Goal: Task Accomplishment & Management: Use online tool/utility

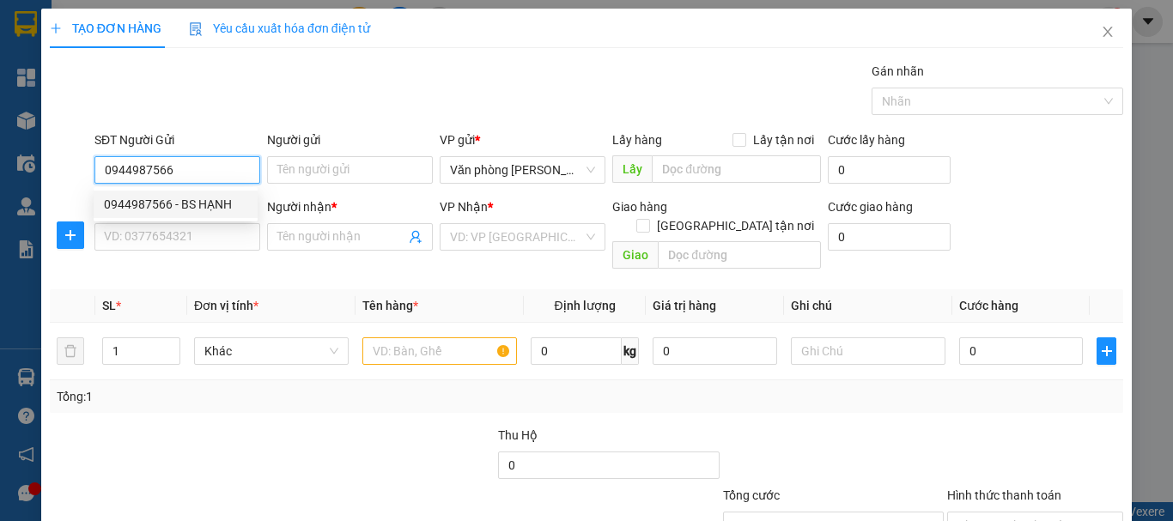
click at [210, 168] on input "0944987566" at bounding box center [177, 169] width 166 height 27
click at [209, 204] on div "0944987566 - BS HẠNH" at bounding box center [175, 204] width 143 height 19
click at [218, 163] on input "0944987566" at bounding box center [177, 169] width 166 height 27
click at [179, 204] on div "0944987566 - BS HẠNH" at bounding box center [175, 204] width 143 height 19
type input "0944987566"
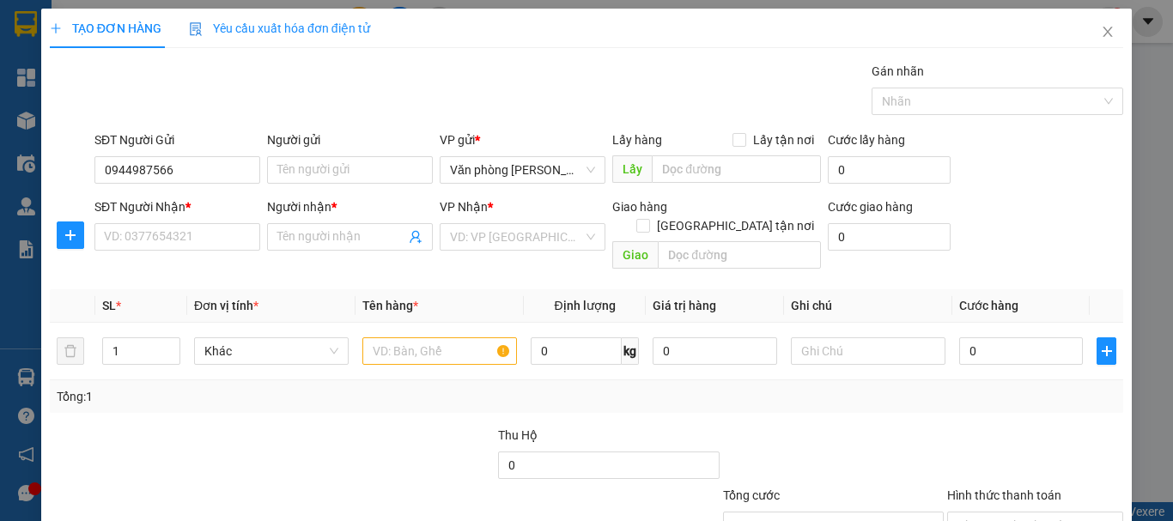
click at [171, 204] on div "SĐT Người Nhận *" at bounding box center [177, 207] width 166 height 19
click at [171, 223] on input "SĐT Người Nhận *" at bounding box center [177, 236] width 166 height 27
click at [300, 174] on input "Người gửi" at bounding box center [350, 169] width 166 height 27
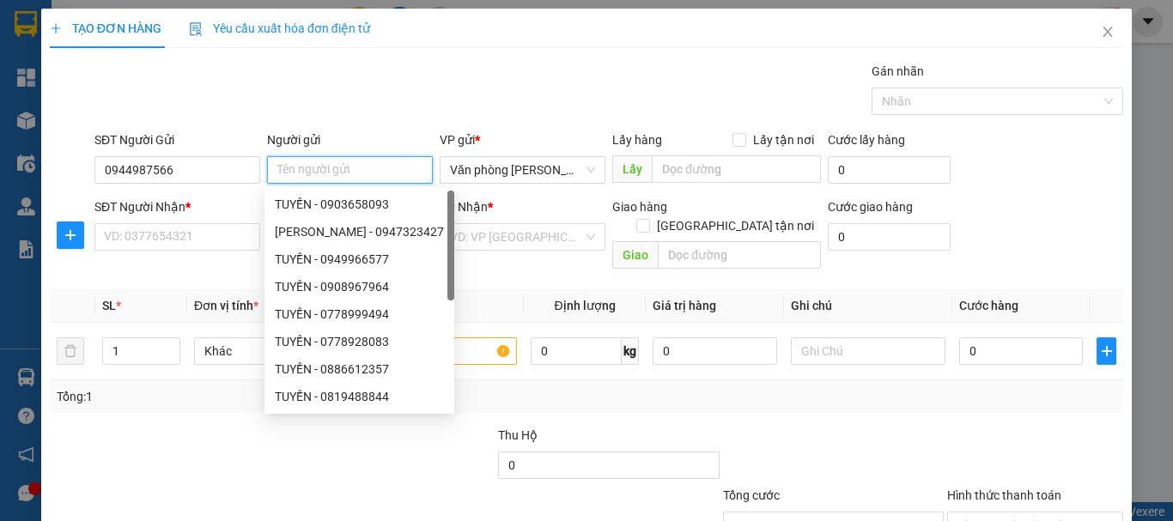
type input "n"
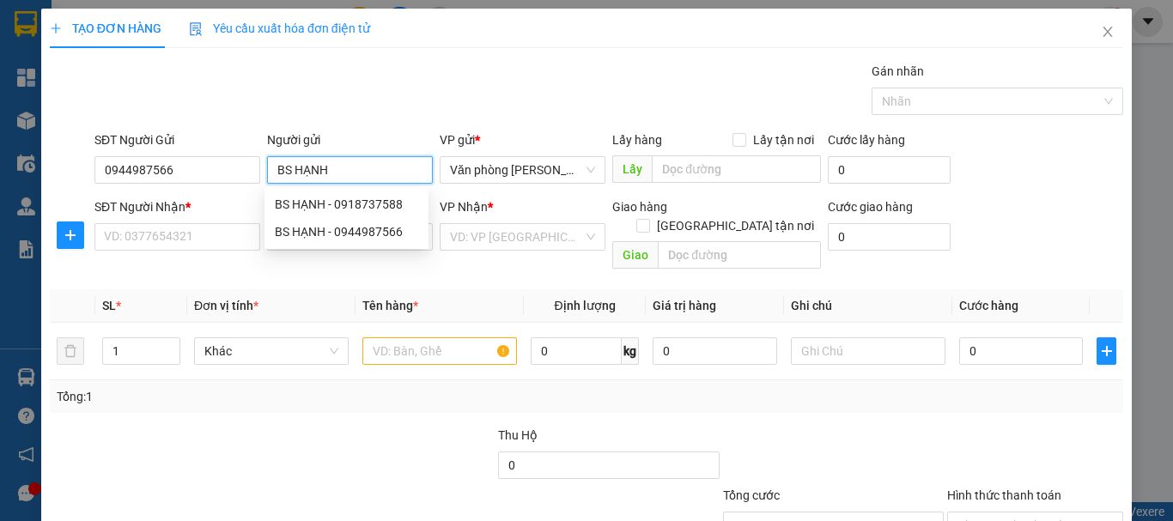
type input "BS HẠNH"
click at [367, 106] on div "Gói vận chuyển * Tiêu chuẩn Gán nhãn Nhãn" at bounding box center [609, 92] width 1036 height 60
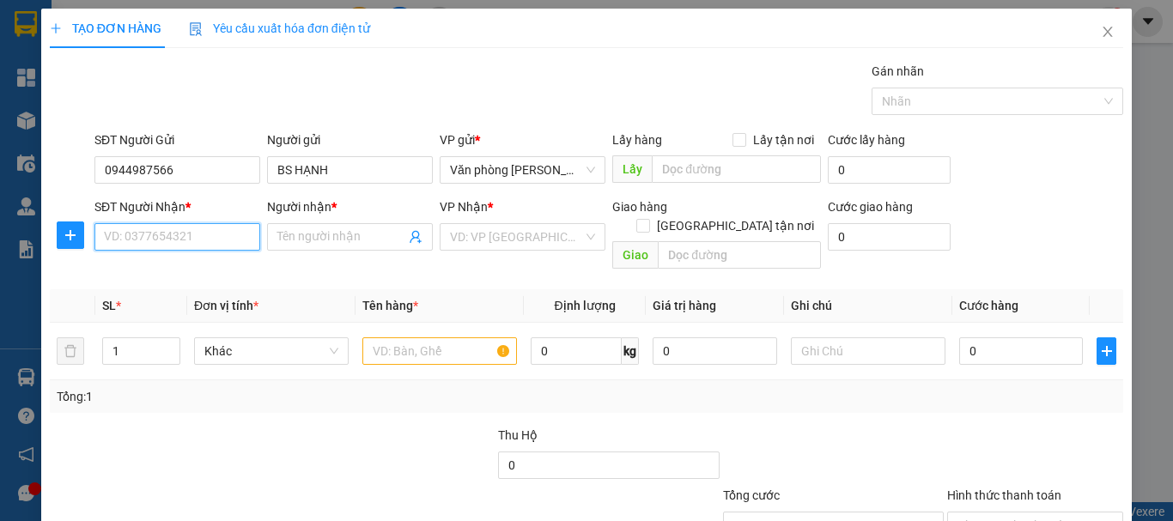
click at [189, 245] on input "SĐT Người Nhận *" at bounding box center [177, 236] width 166 height 27
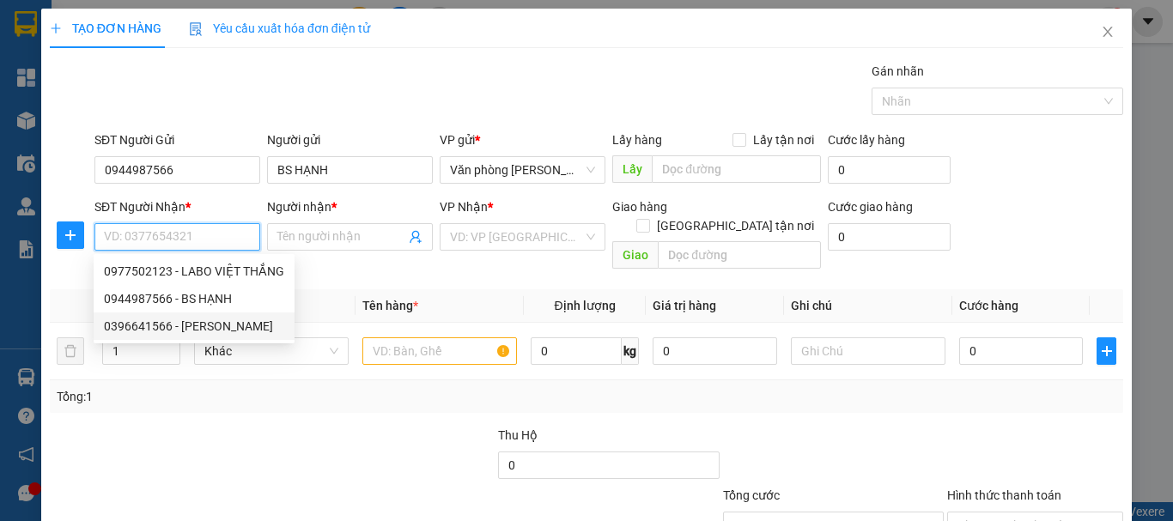
click at [226, 332] on div "0396641566 - [PERSON_NAME]" at bounding box center [194, 326] width 180 height 19
type input "0396641566"
type input "[PERSON_NAME]"
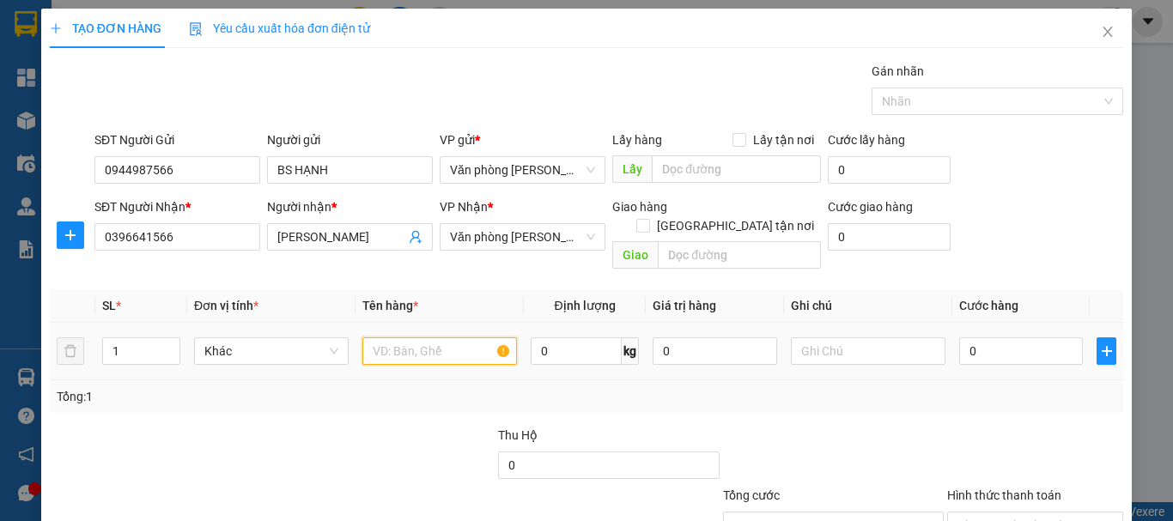
click at [442, 338] on input "text" at bounding box center [439, 351] width 155 height 27
type input "."
type input "1 HỘP"
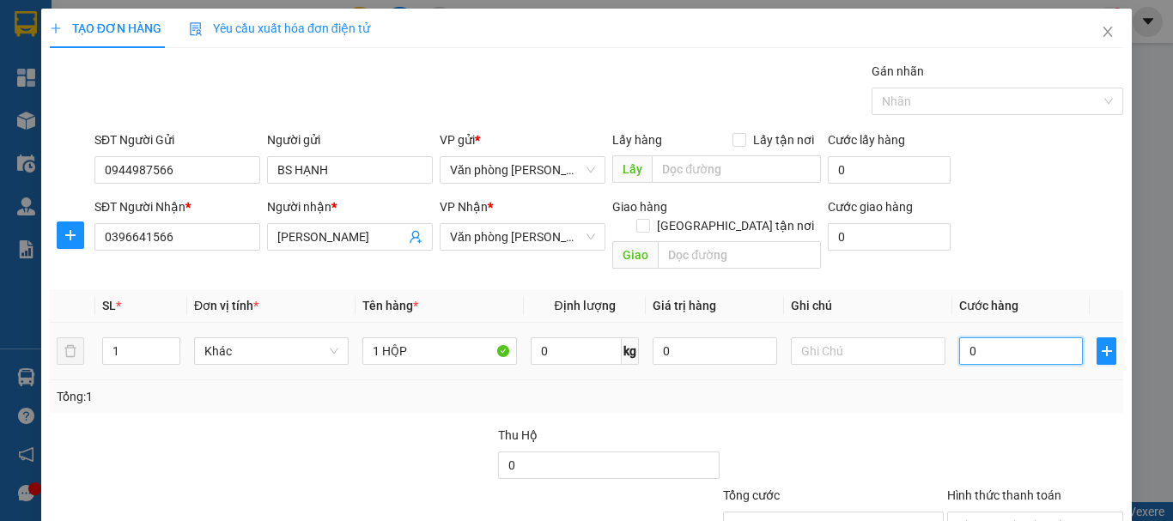
click at [973, 338] on input "0" at bounding box center [1021, 351] width 124 height 27
type input "003"
type input "3"
type input "0.030"
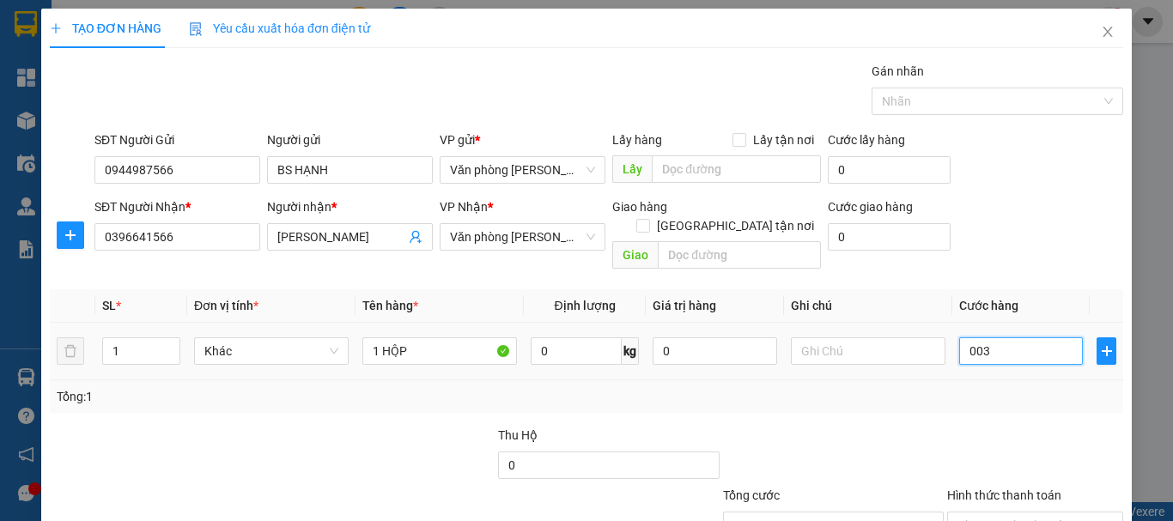
type input "30"
type input "30.000"
click at [942, 387] on div "Tổng: 1" at bounding box center [587, 396] width 1060 height 19
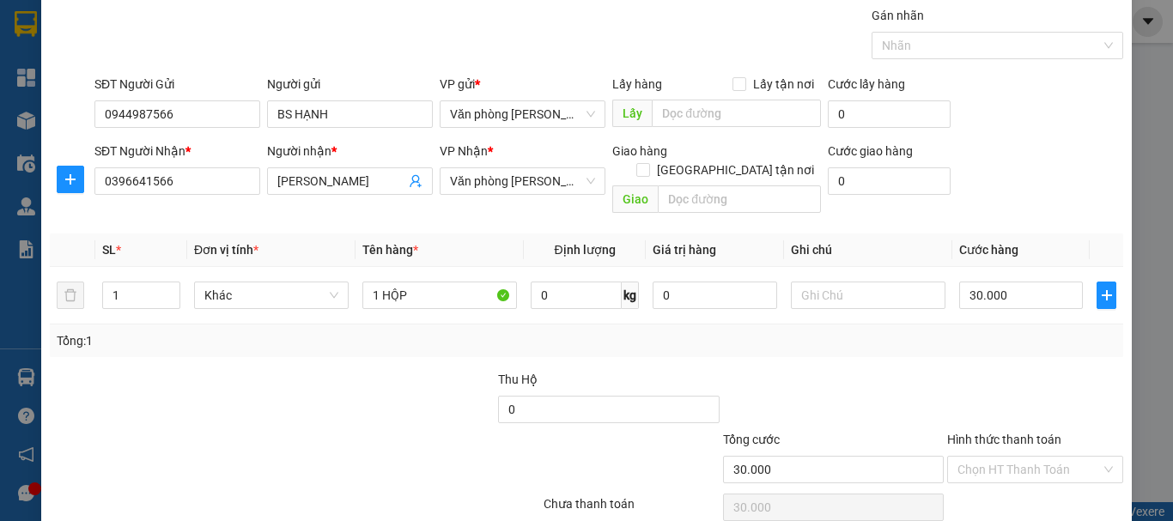
scroll to position [114, 0]
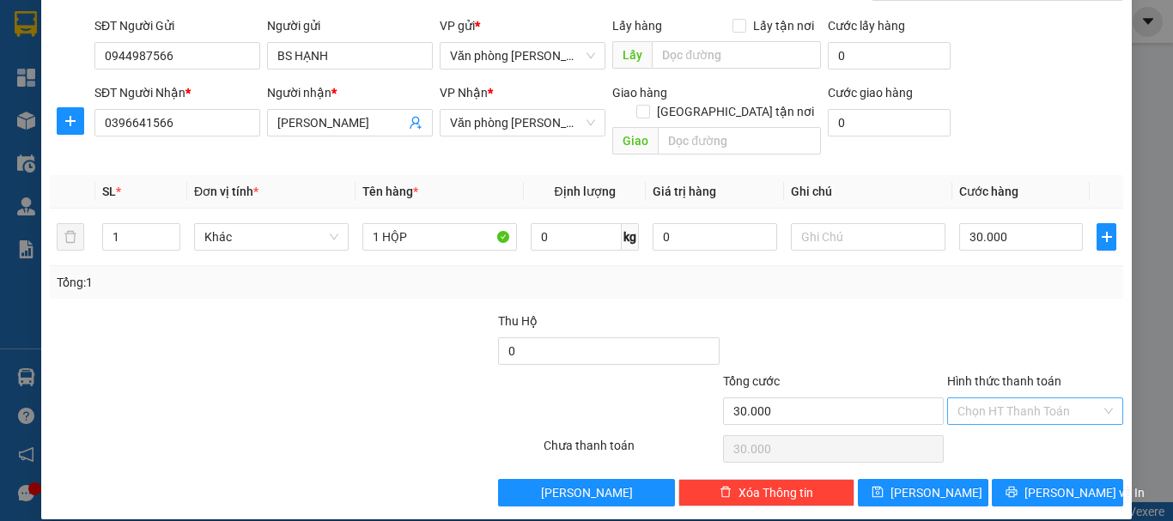
click at [980, 399] on input "Hình thức thanh toán" at bounding box center [1029, 412] width 143 height 26
click at [1016, 429] on div "Tại văn phòng" at bounding box center [1025, 426] width 154 height 19
type input "0"
click at [1032, 484] on span "[PERSON_NAME] và In" at bounding box center [1085, 493] width 120 height 19
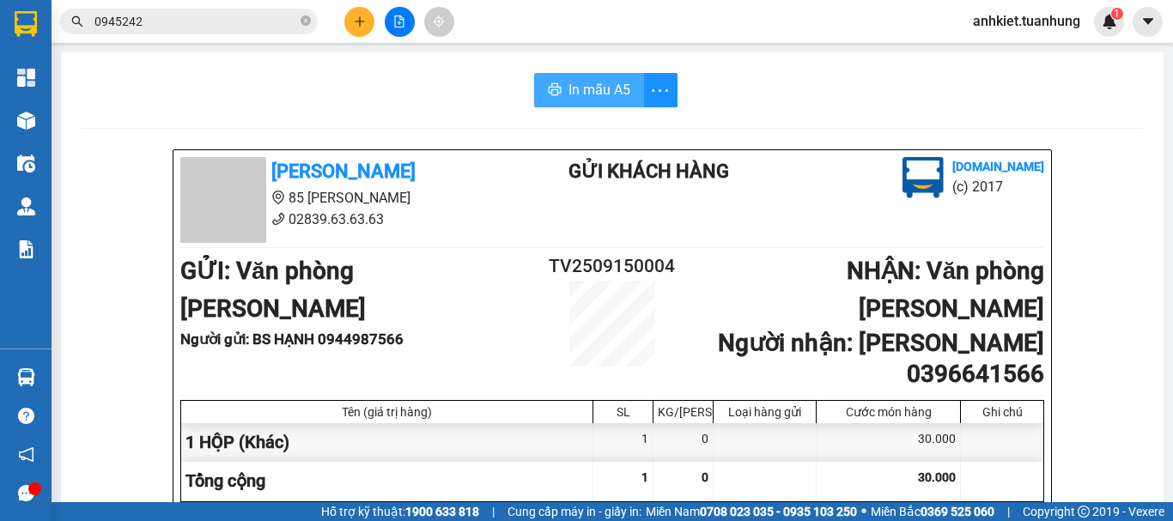
click at [570, 81] on span "In mẫu A5" at bounding box center [600, 89] width 62 height 21
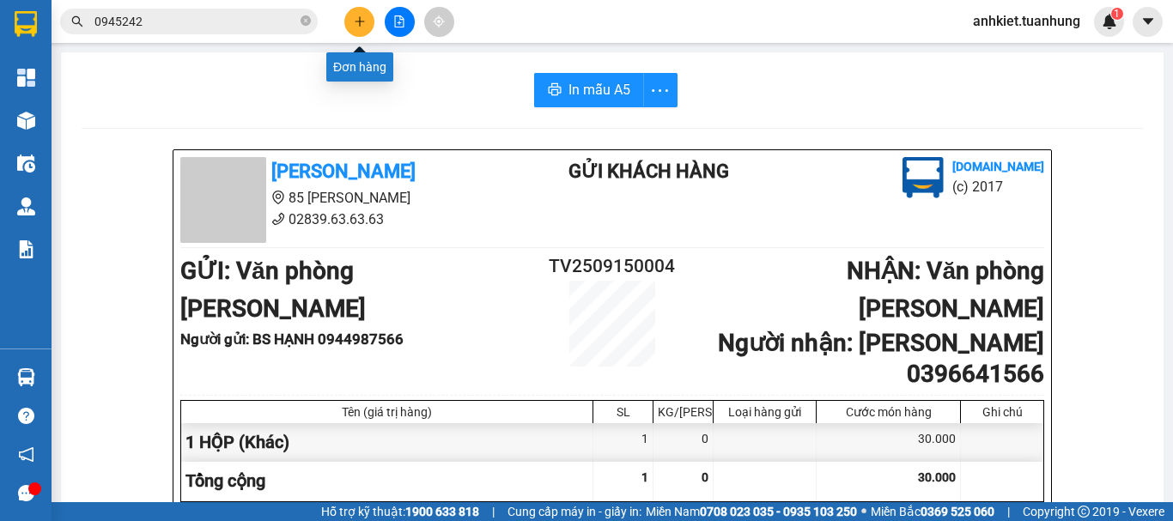
click at [361, 24] on icon "plus" at bounding box center [360, 21] width 12 height 12
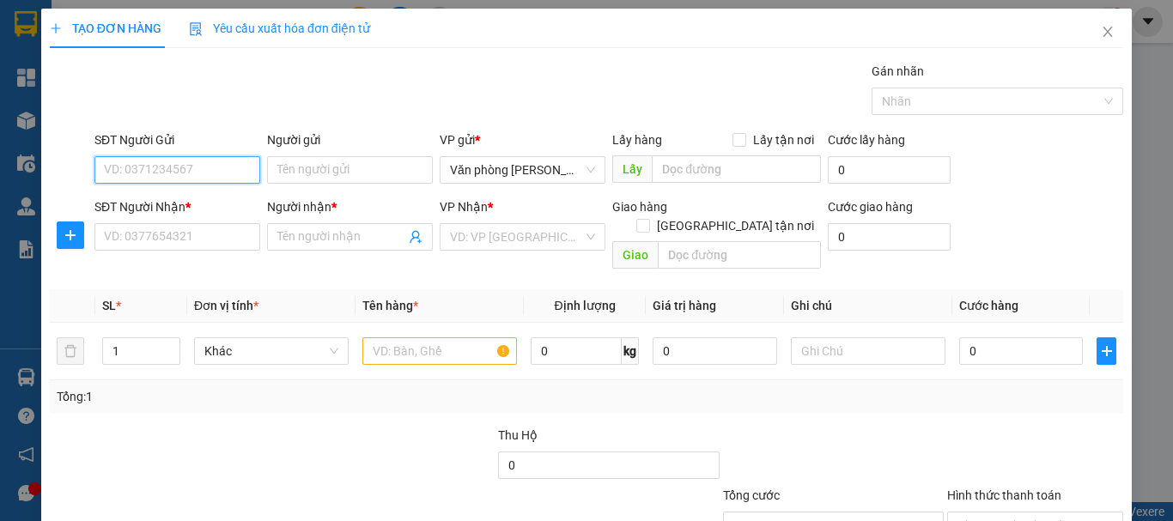
click at [169, 158] on input "SĐT Người Gửi" at bounding box center [177, 169] width 166 height 27
click at [186, 203] on div "0386892320 - SG QUỐC TẾ CM" at bounding box center [186, 204] width 165 height 19
type input "0386892320"
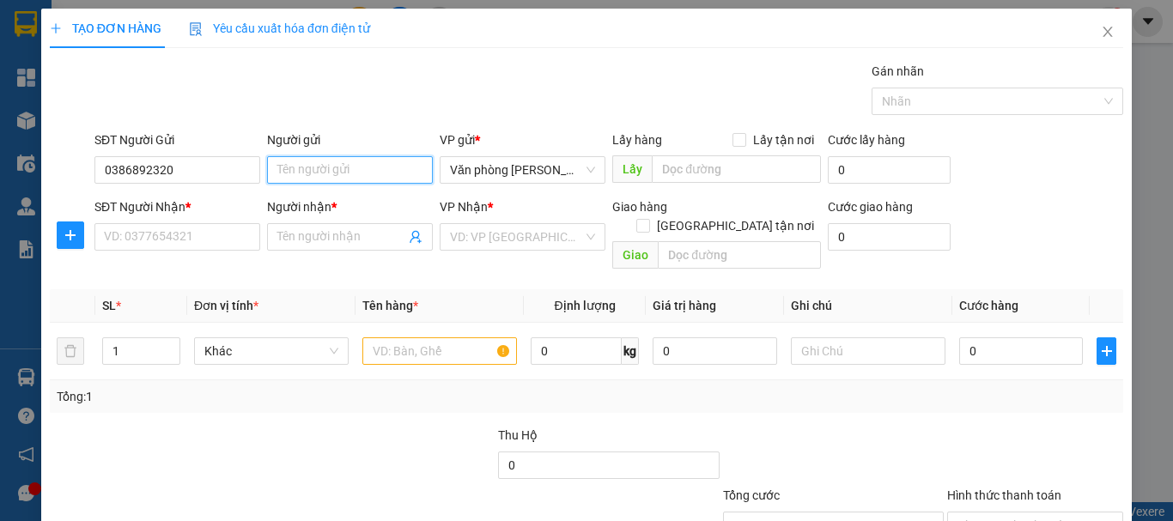
click at [323, 179] on input "Người gửi" at bounding box center [350, 169] width 166 height 27
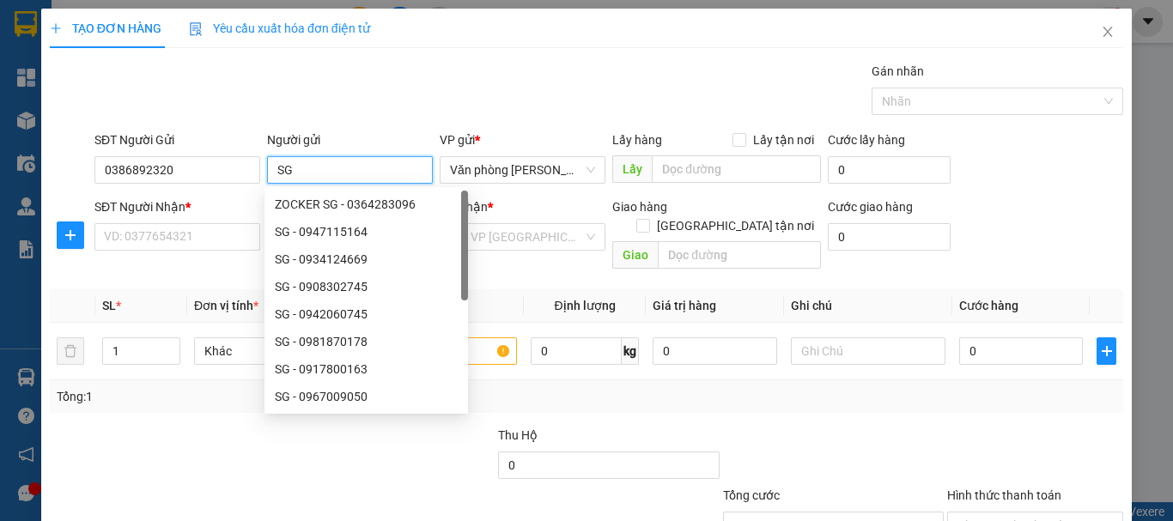
type input "SG"
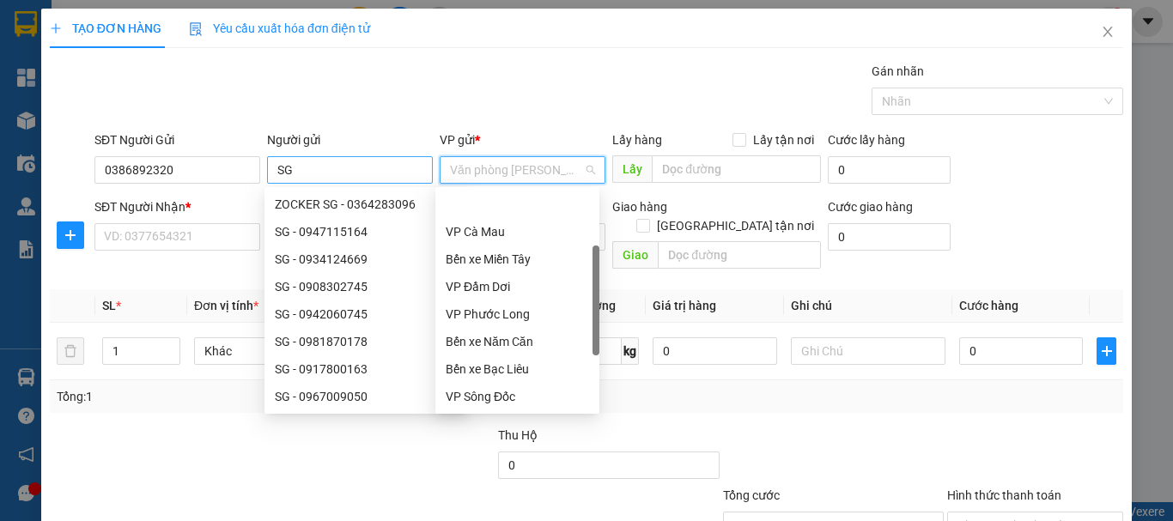
scroll to position [55, 0]
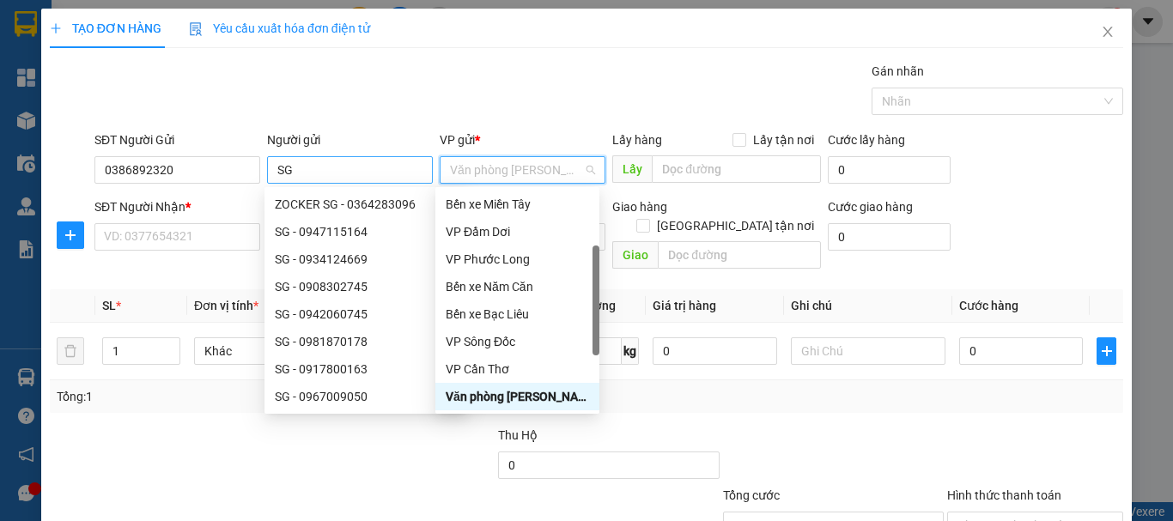
type input "U"
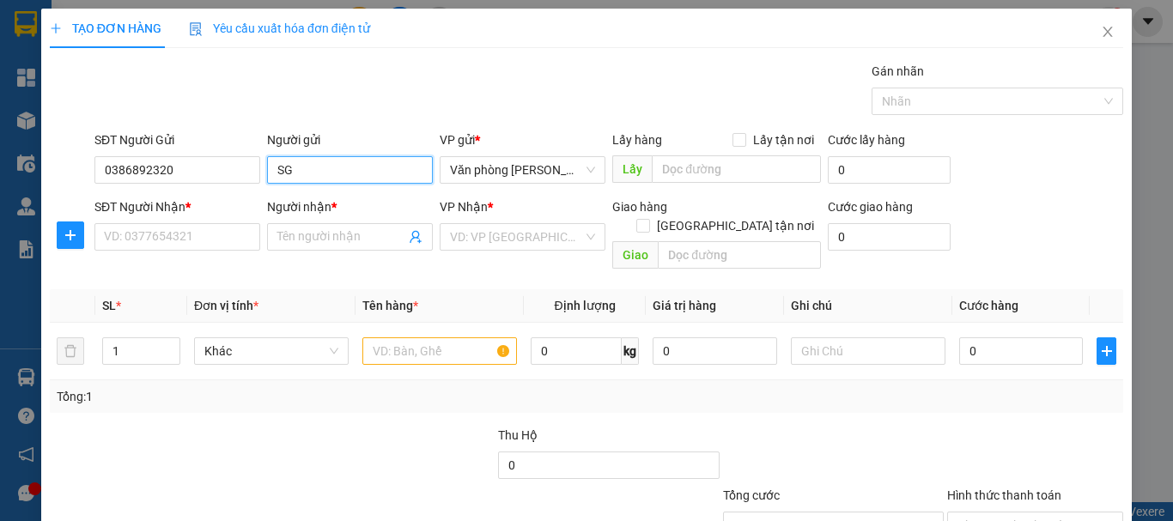
click at [324, 178] on input "SG" at bounding box center [350, 169] width 166 height 27
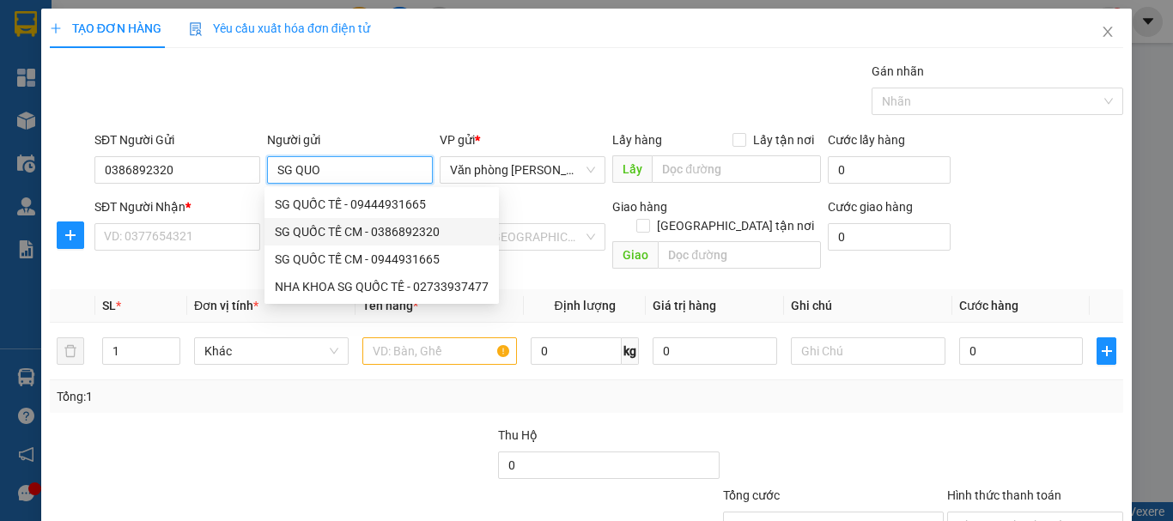
click at [348, 228] on div "SG QUỐC TẾ CM - 0386892320" at bounding box center [382, 231] width 214 height 19
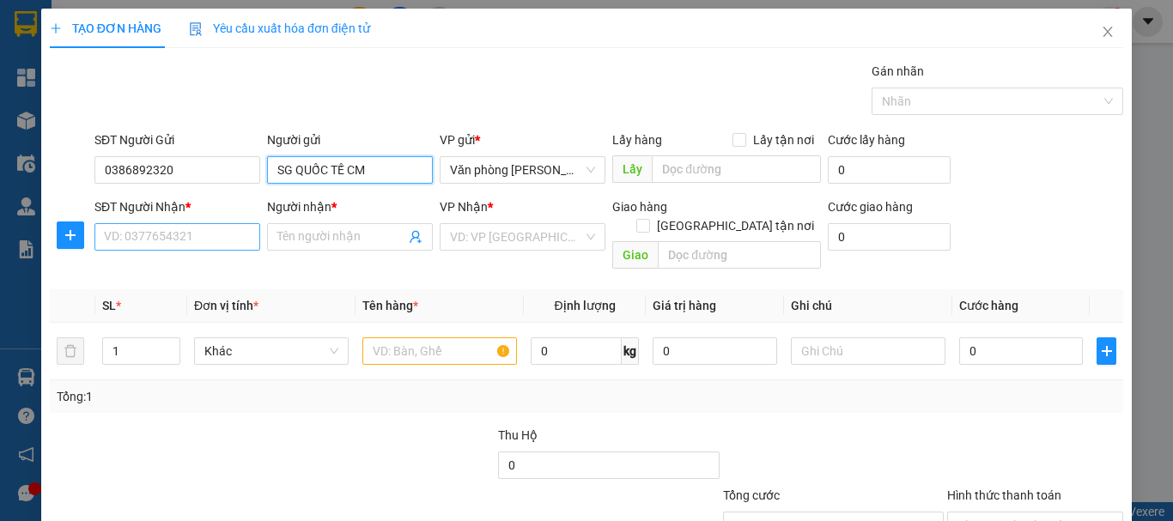
type input "SG QUỐC TẾ CM"
click at [189, 234] on input "SĐT Người Nhận *" at bounding box center [177, 236] width 166 height 27
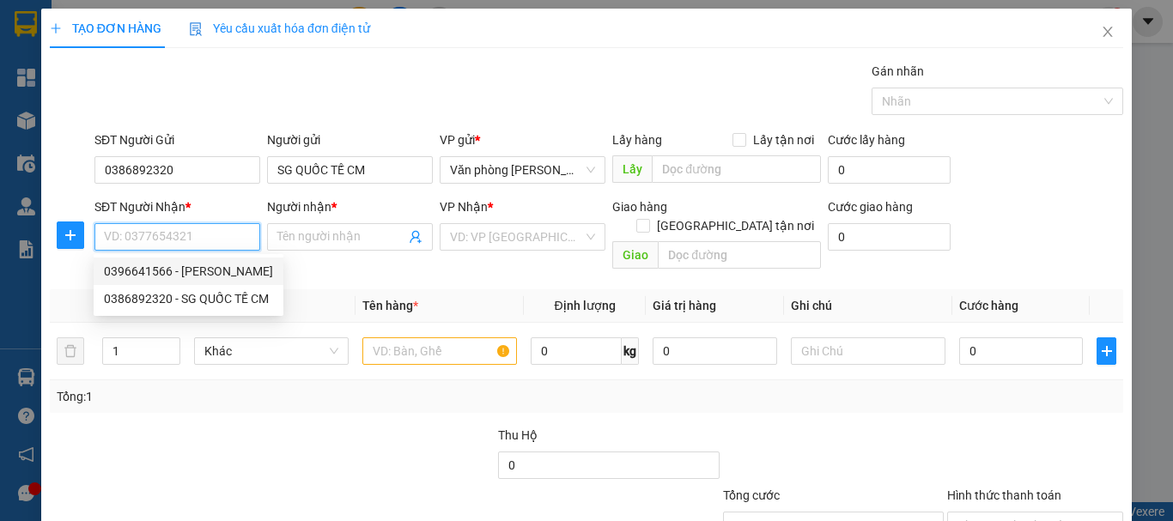
click at [229, 275] on div "0396641566 - [PERSON_NAME]" at bounding box center [188, 271] width 169 height 19
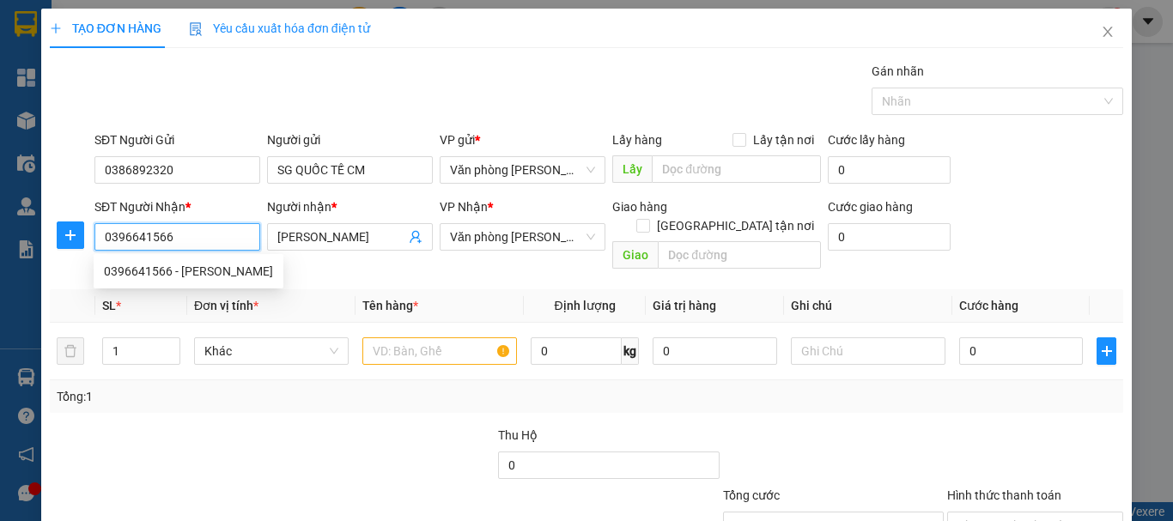
type input "0396641566"
type input "[PERSON_NAME]"
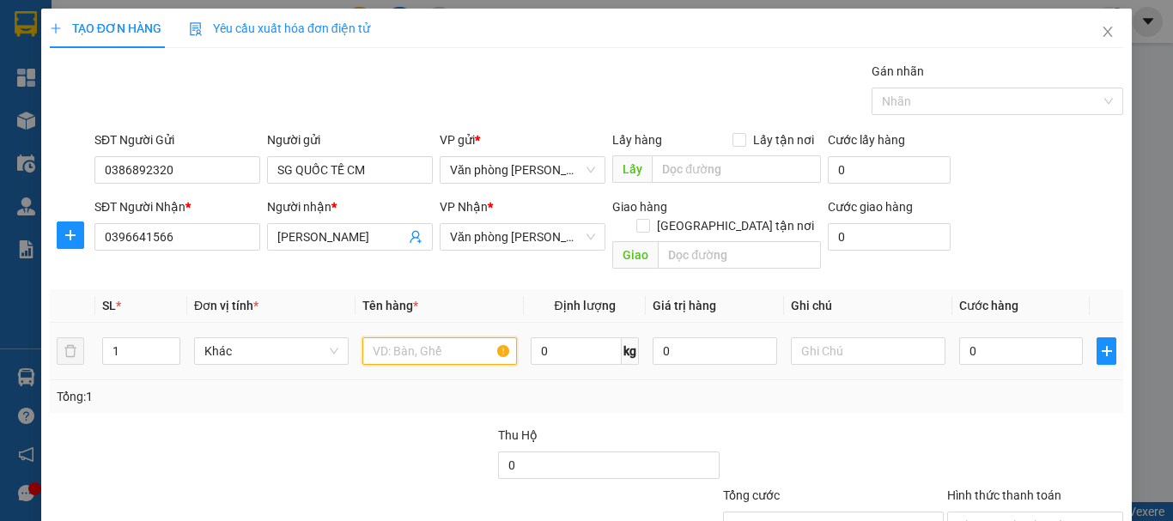
click at [434, 339] on input "text" at bounding box center [439, 351] width 155 height 27
type input "."
type input "1 HỘP"
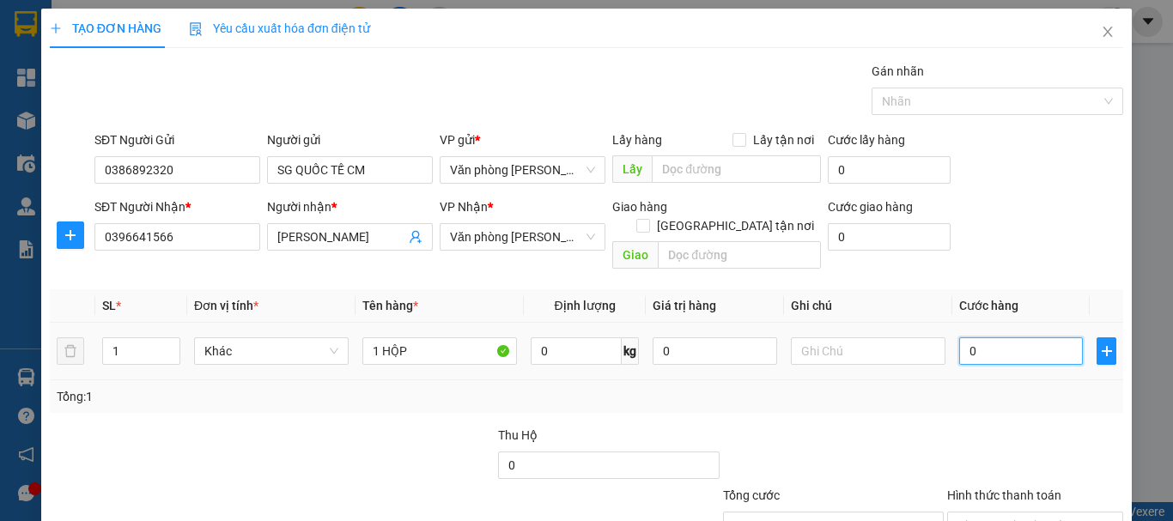
click at [1053, 338] on input "0" at bounding box center [1021, 351] width 124 height 27
type input "003"
type input "3"
type input "0.030"
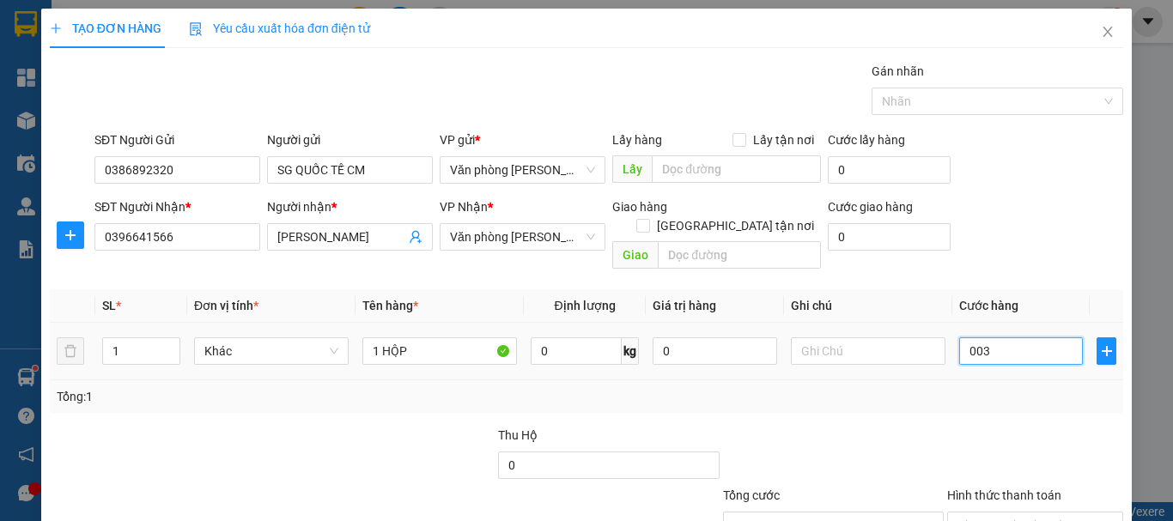
type input "30"
type input "30.000"
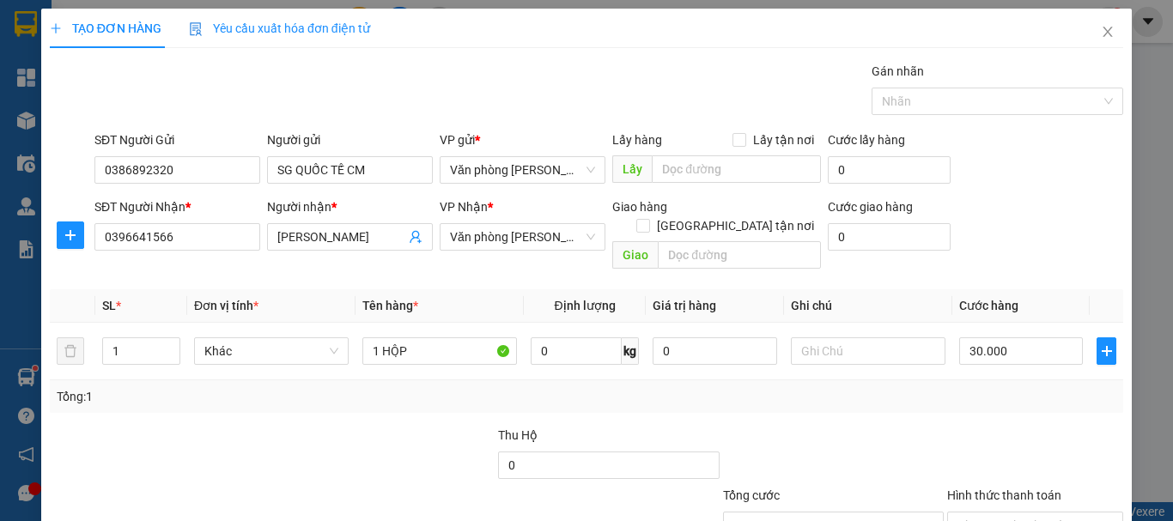
click at [789, 426] on div at bounding box center [834, 456] width 224 height 60
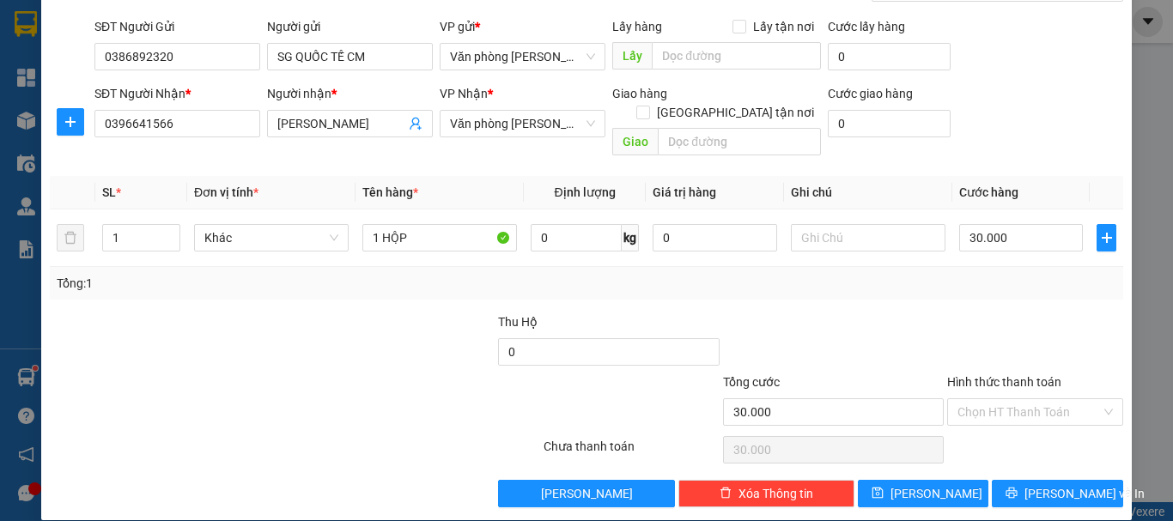
scroll to position [114, 0]
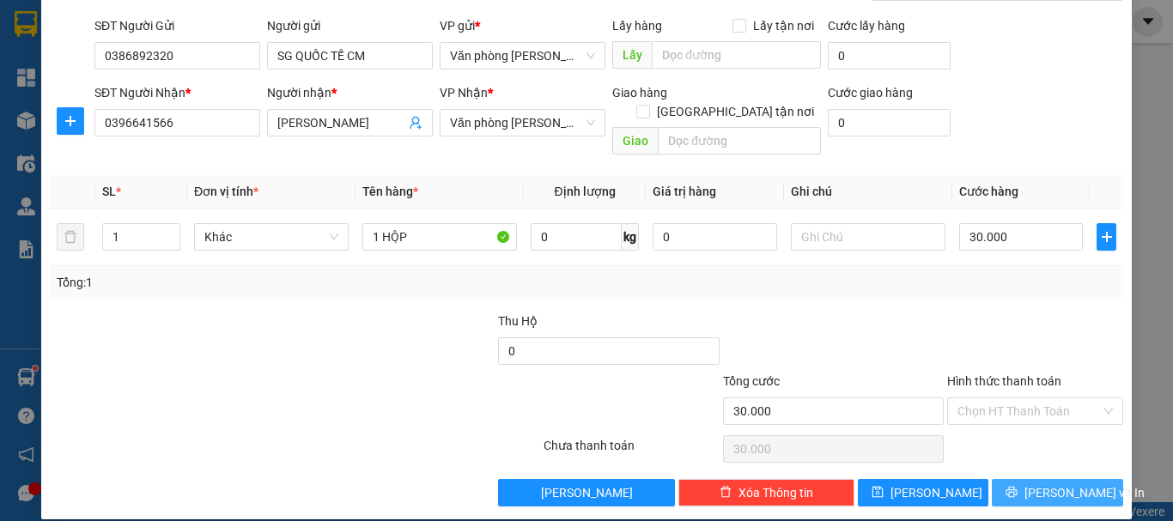
click at [1018, 486] on icon "printer" at bounding box center [1012, 492] width 12 height 12
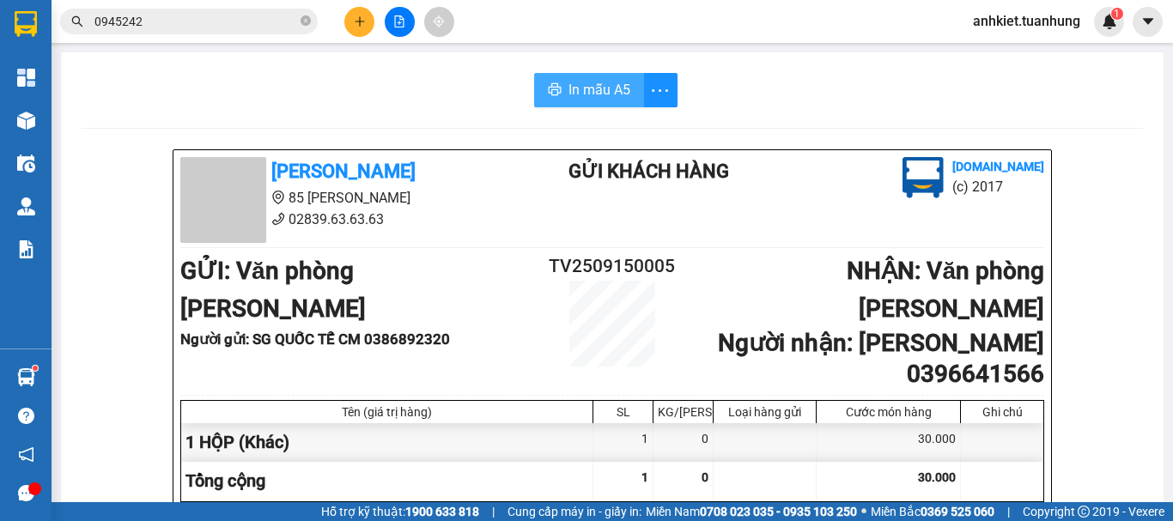
click at [557, 80] on button "In mẫu A5" at bounding box center [589, 90] width 110 height 34
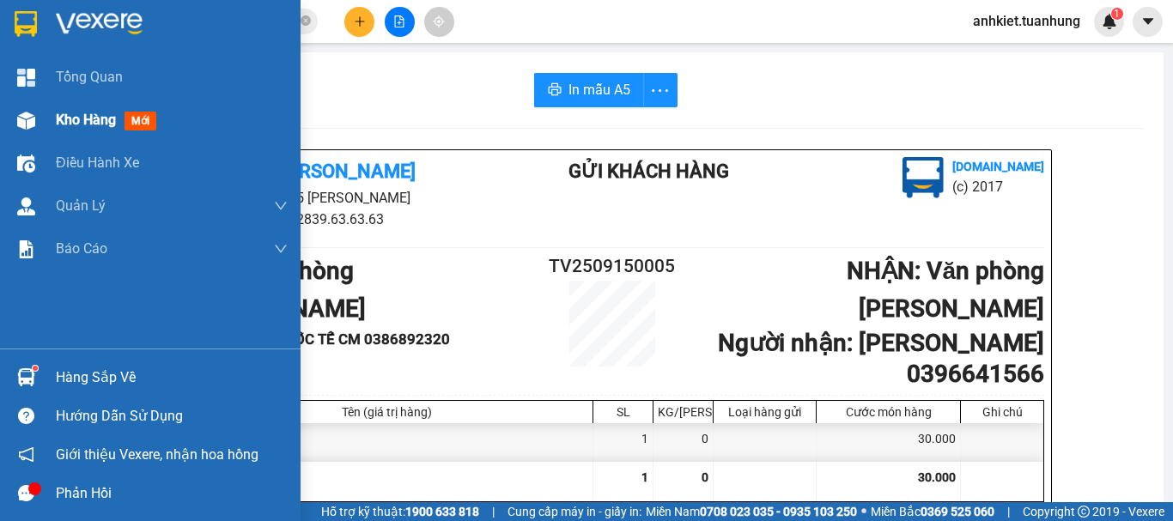
click at [107, 108] on div "Kho hàng mới" at bounding box center [172, 120] width 232 height 43
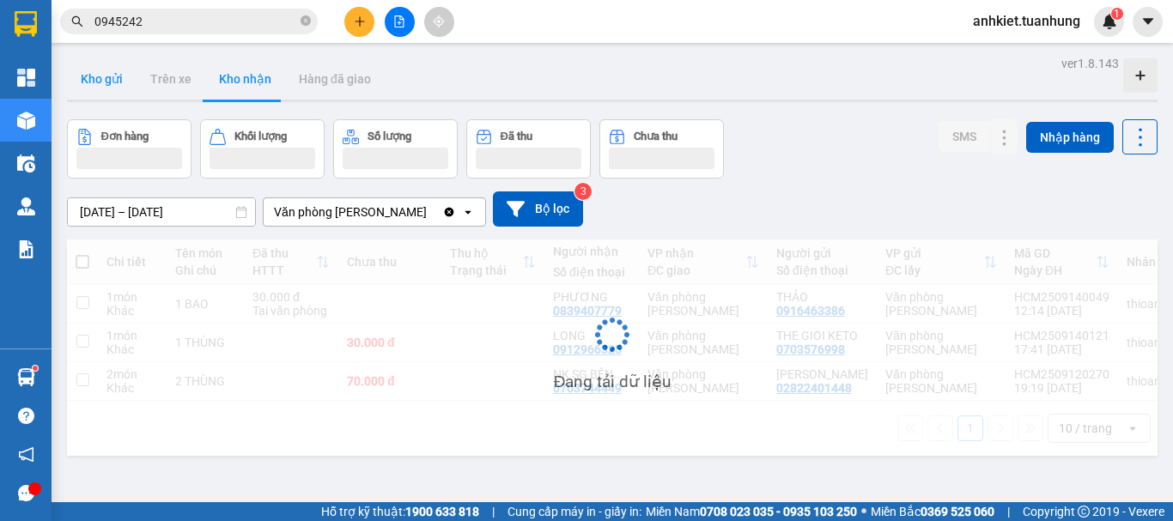
click at [102, 82] on button "Kho gửi" at bounding box center [102, 78] width 70 height 41
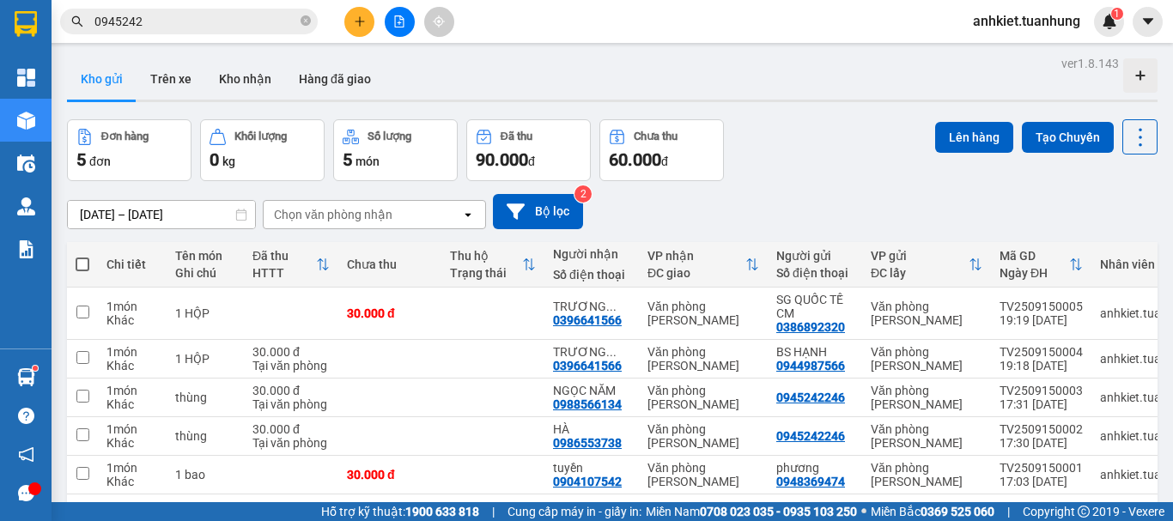
scroll to position [79, 0]
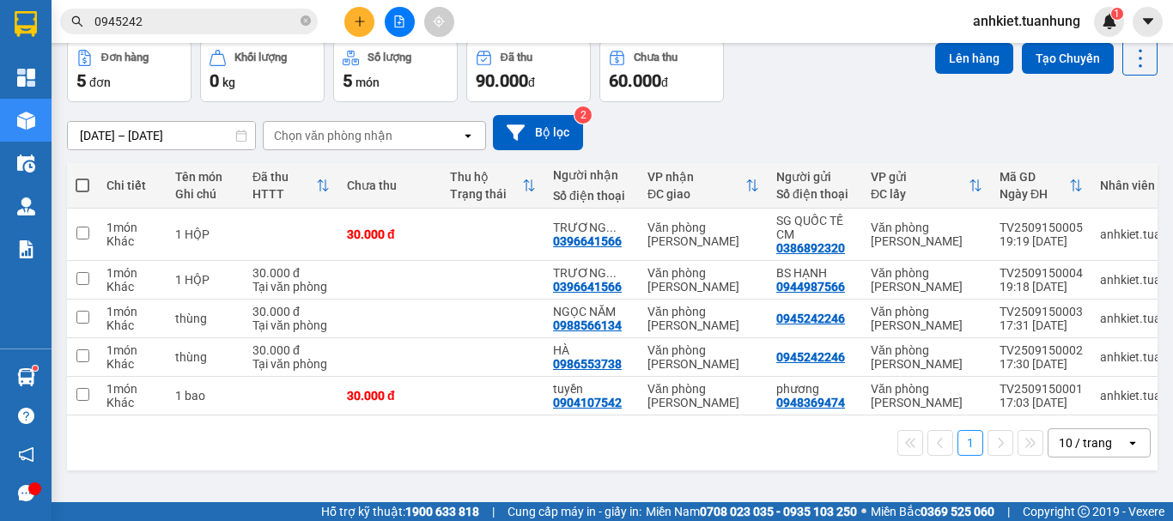
click at [78, 181] on span at bounding box center [83, 186] width 14 height 14
click at [82, 177] on input "checkbox" at bounding box center [82, 177] width 0 height 0
checkbox input "true"
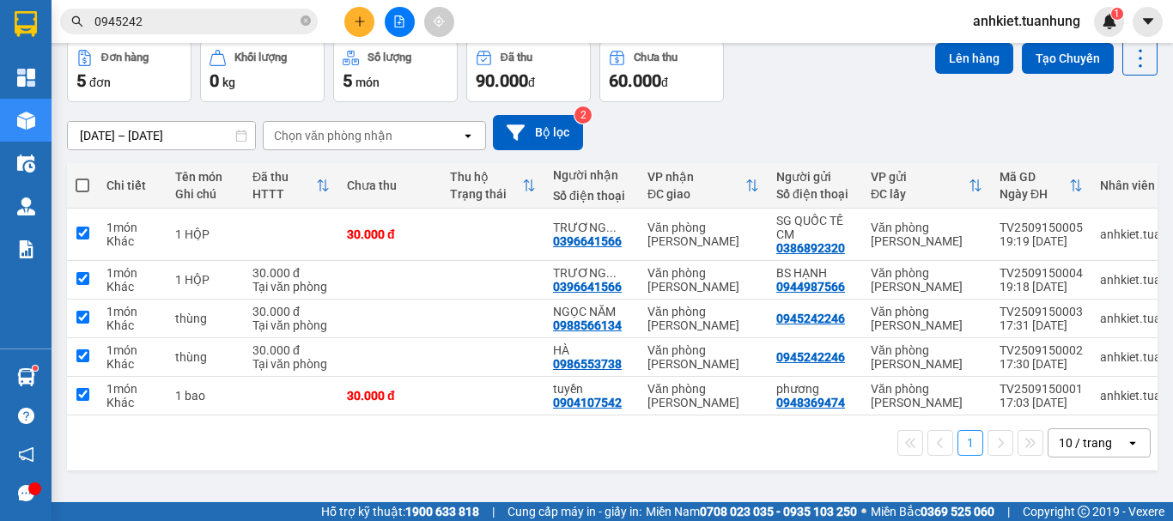
checkbox input "true"
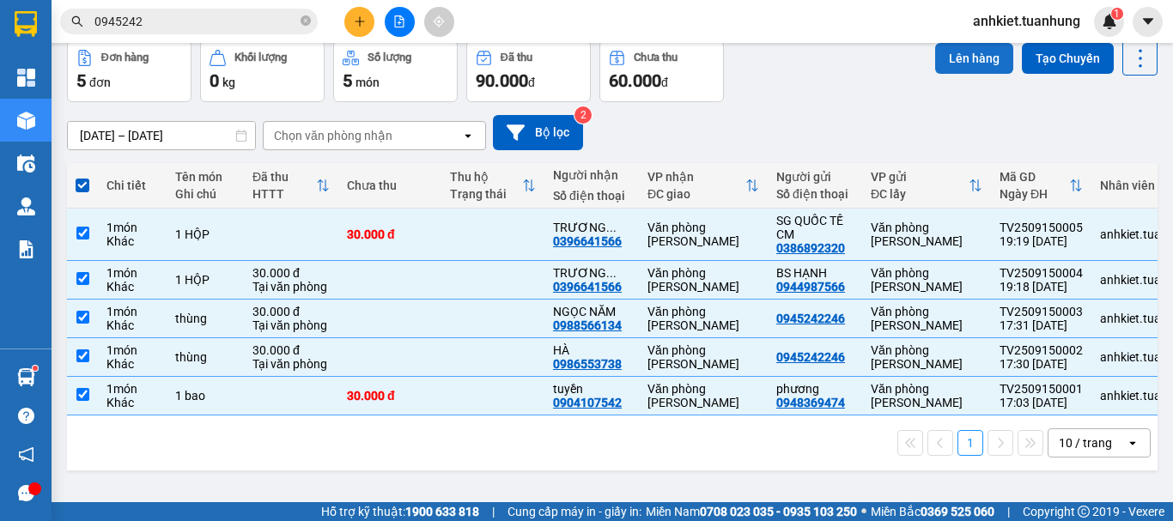
click at [963, 56] on button "Lên hàng" at bounding box center [974, 58] width 78 height 31
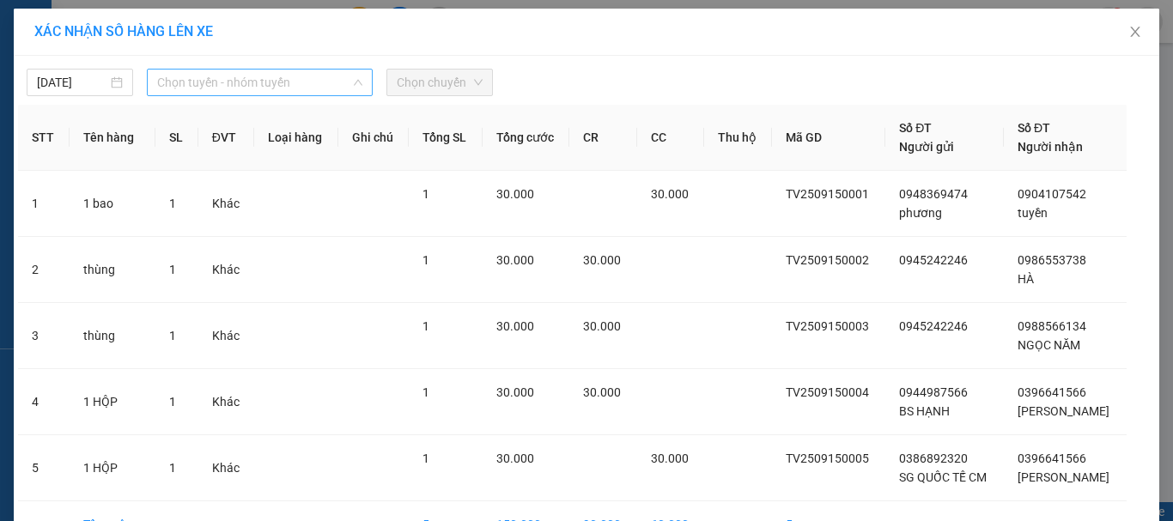
click at [198, 92] on span "Chọn tuyến - nhóm tuyến" at bounding box center [259, 83] width 205 height 26
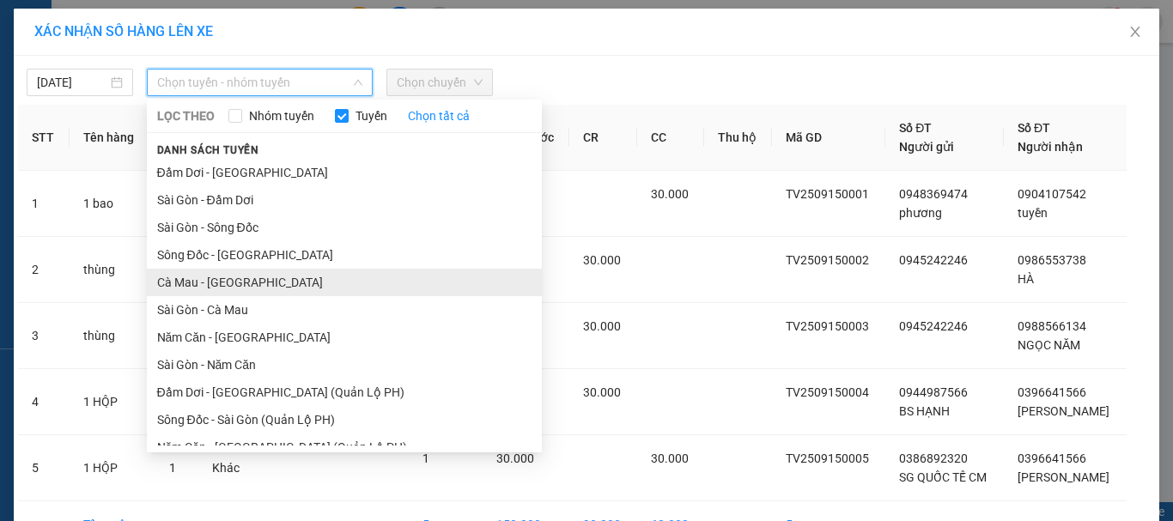
click at [280, 271] on li "Cà Mau - [GEOGRAPHIC_DATA]" at bounding box center [344, 282] width 395 height 27
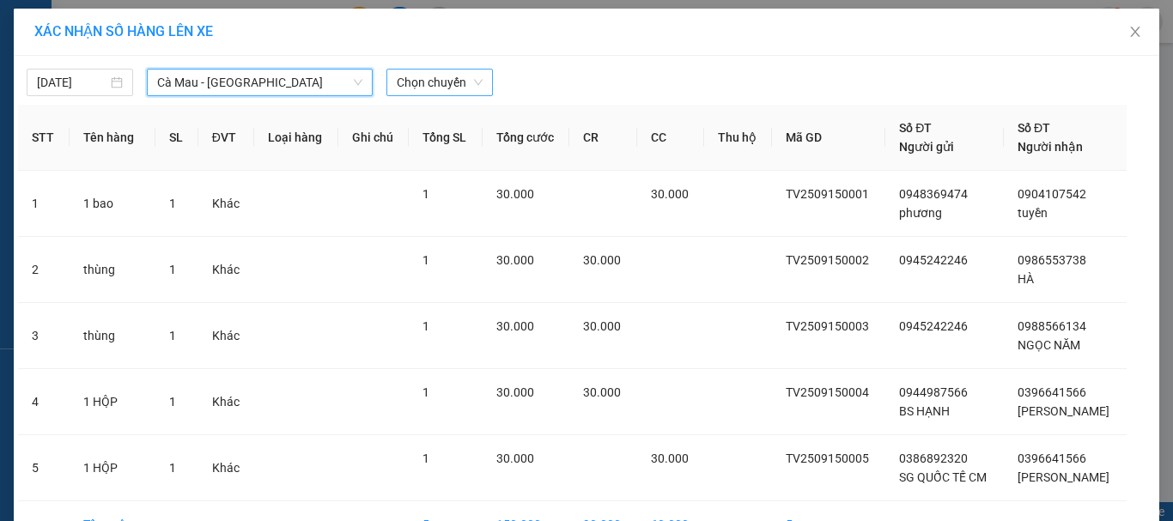
click at [414, 73] on span "Chọn chuyến" at bounding box center [440, 83] width 86 height 26
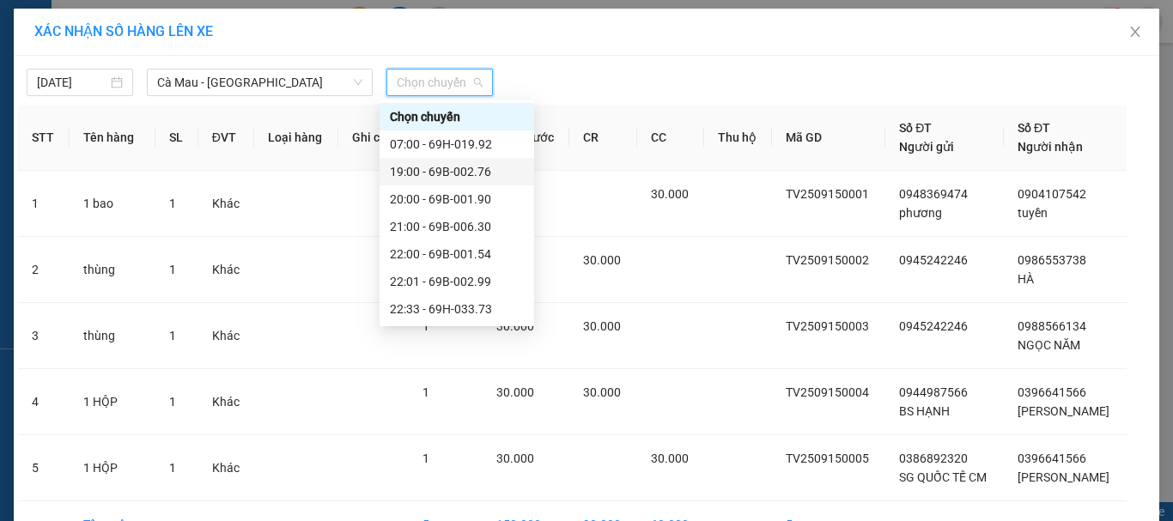
click at [457, 175] on div "19:00 - 69B-002.76" at bounding box center [457, 171] width 134 height 19
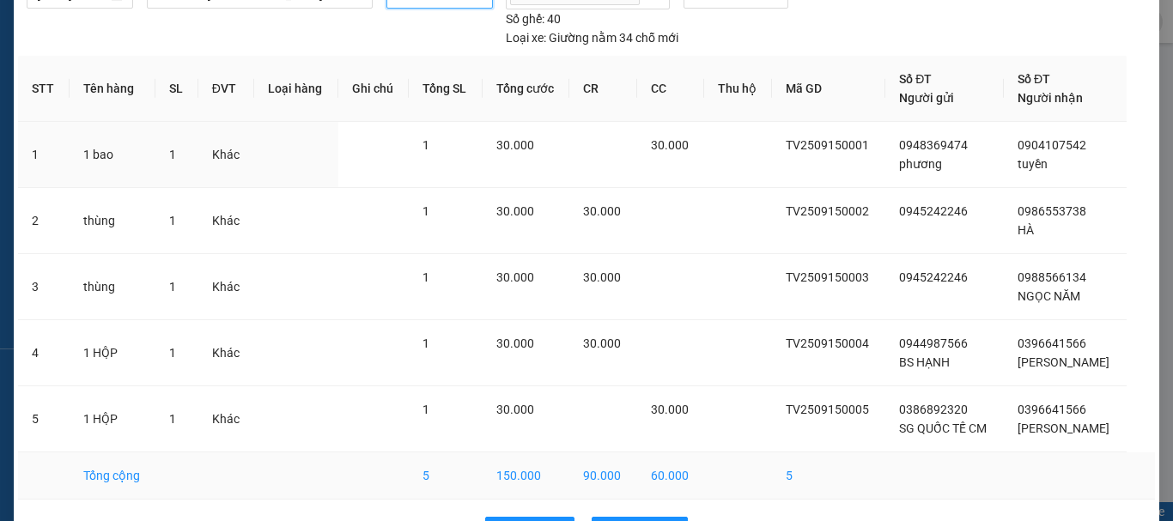
scroll to position [144, 0]
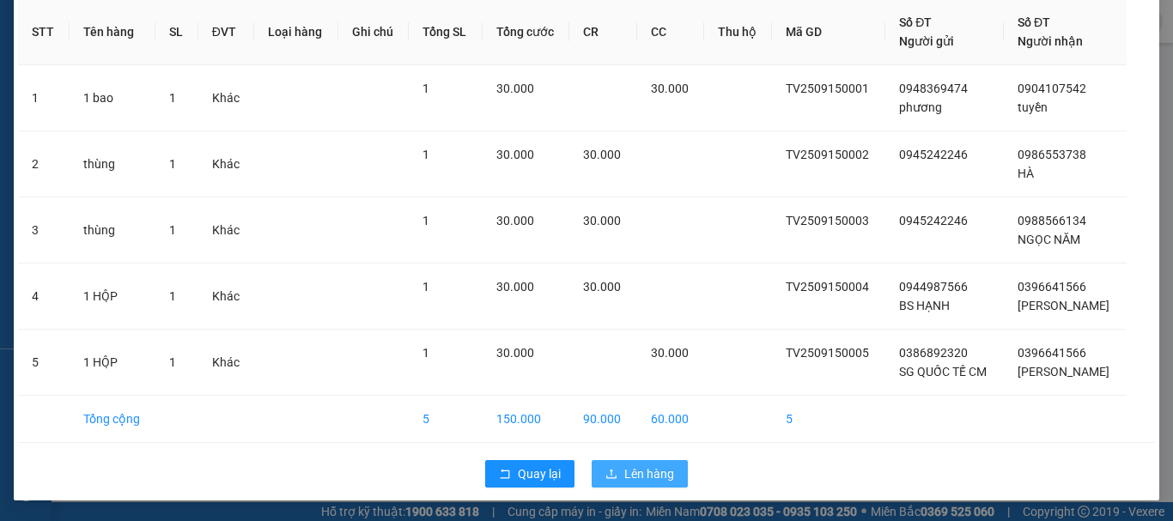
click at [649, 470] on span "Lên hàng" at bounding box center [649, 474] width 50 height 19
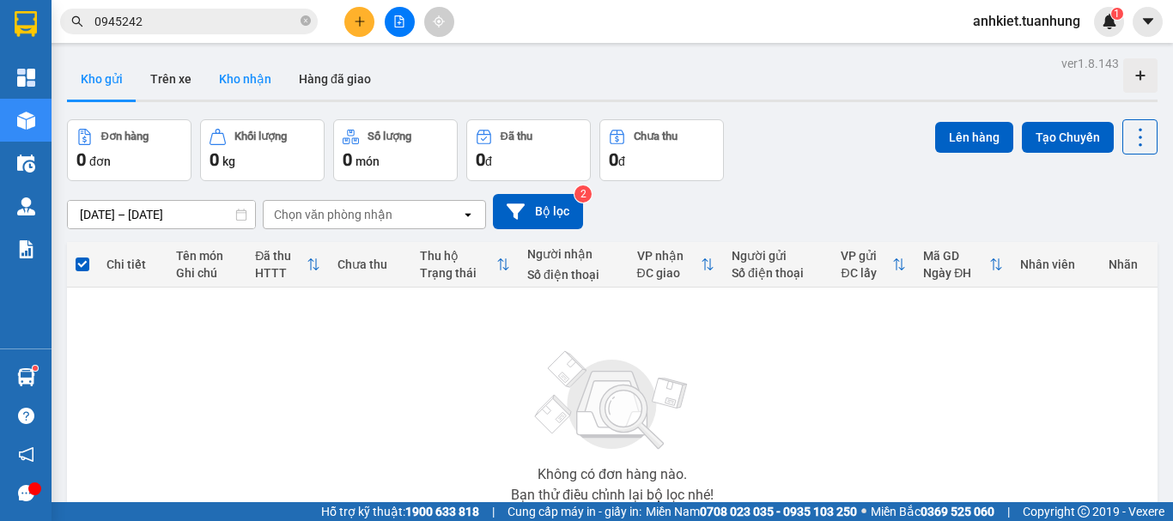
click at [247, 76] on button "Kho nhận" at bounding box center [245, 78] width 80 height 41
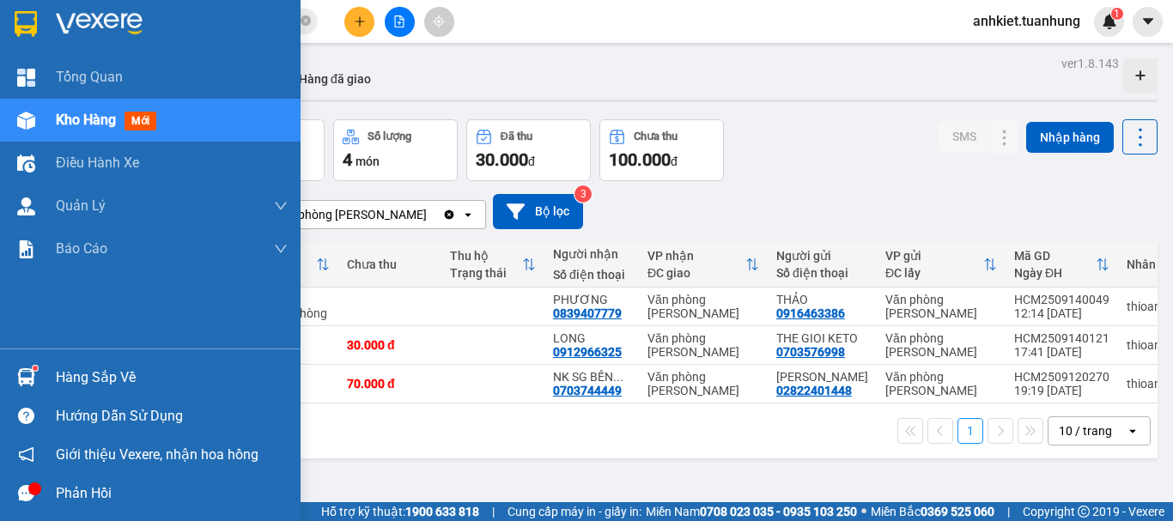
click at [33, 369] on sup at bounding box center [35, 368] width 5 height 5
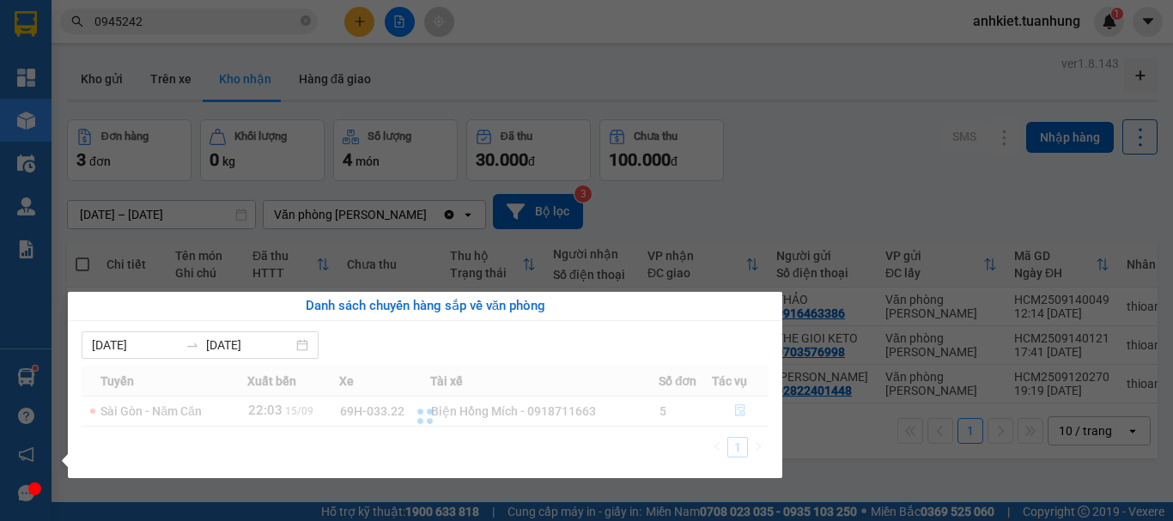
click at [771, 191] on section "Kết quả tìm kiếm ( 465 ) Bộ lọc Mã ĐH Trạng thái Món hàng Thu hộ Tổng cước Chưa…" at bounding box center [586, 260] width 1173 height 521
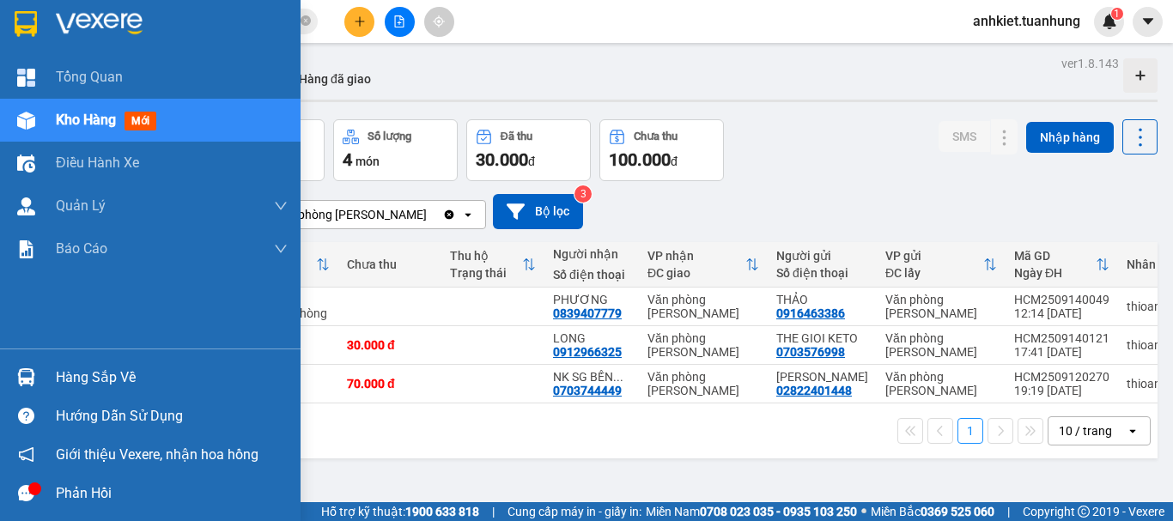
click at [56, 376] on div "Hàng sắp về" at bounding box center [172, 378] width 232 height 26
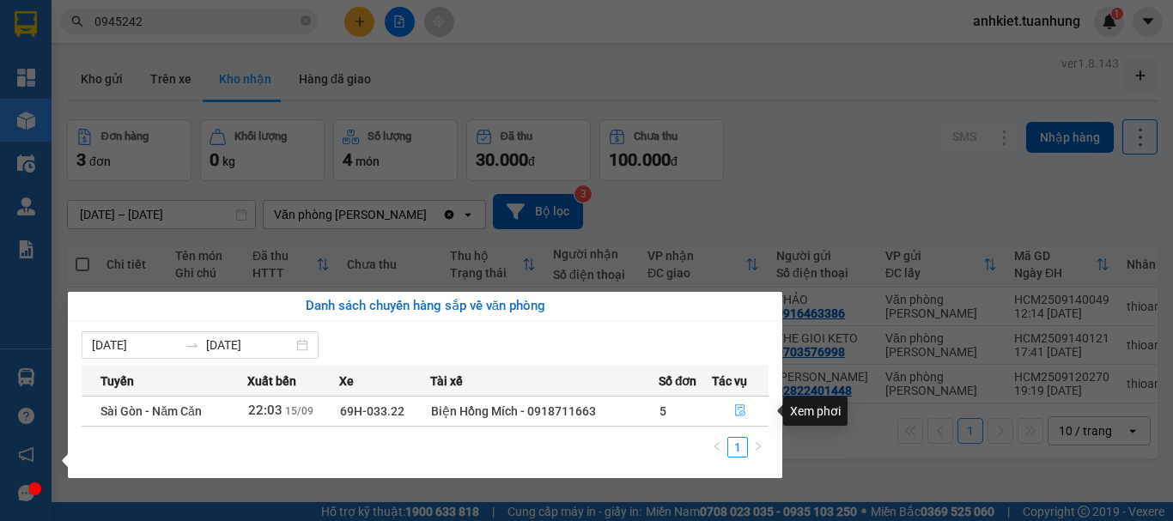
click at [739, 411] on icon "file-done" at bounding box center [740, 411] width 12 height 12
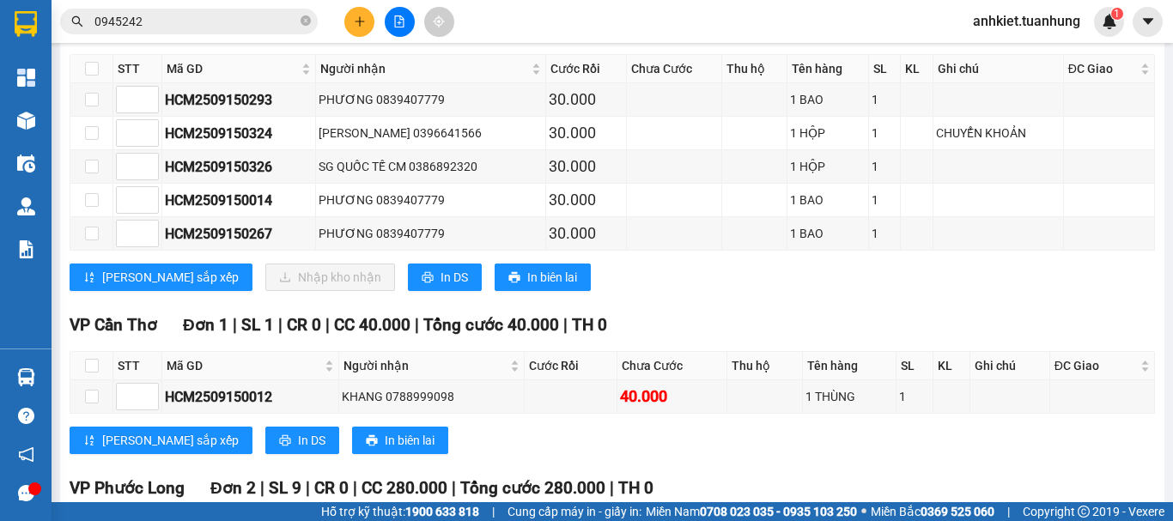
scroll to position [6872, 0]
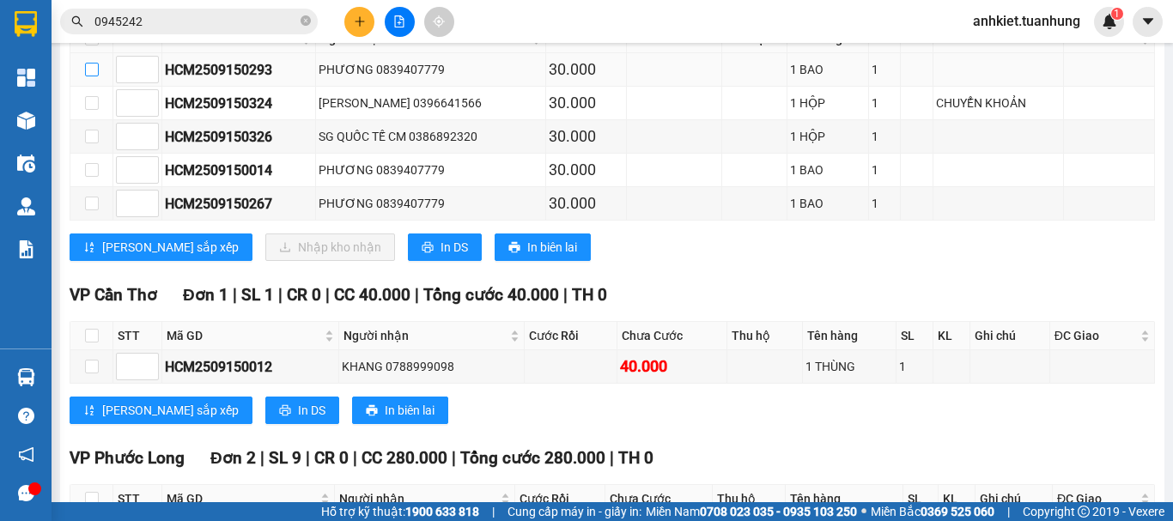
click at [97, 76] on input "checkbox" at bounding box center [92, 70] width 14 height 14
checkbox input "true"
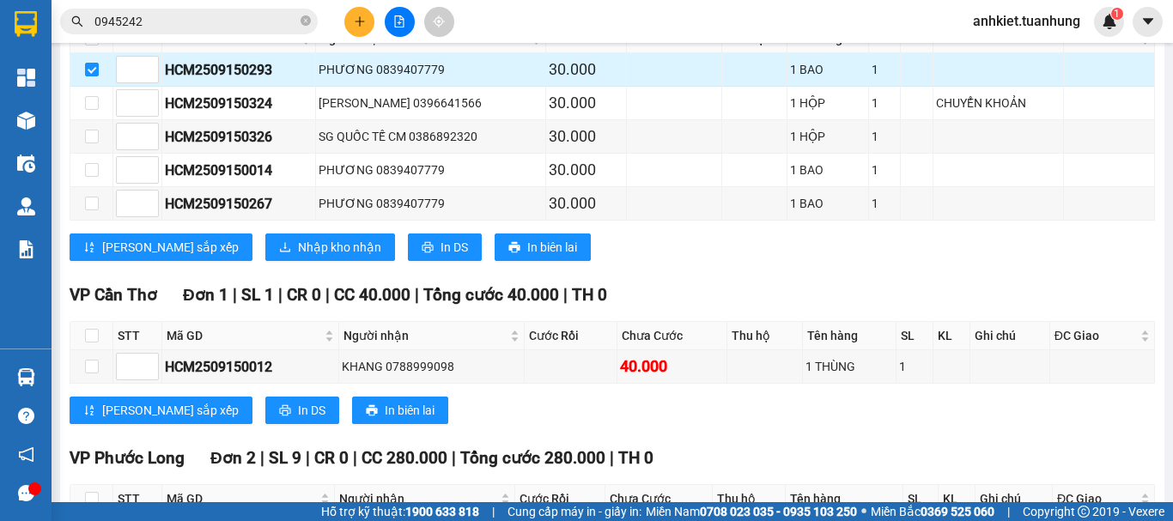
click at [83, 87] on td at bounding box center [91, 70] width 43 height 34
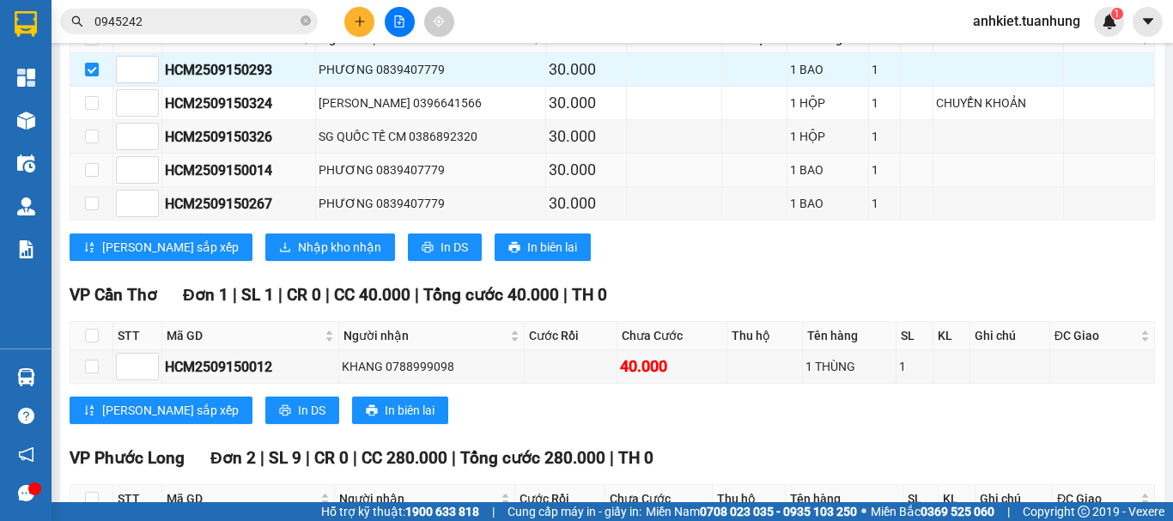
click at [83, 187] on td at bounding box center [91, 171] width 43 height 34
click at [86, 177] on input "checkbox" at bounding box center [92, 170] width 14 height 14
checkbox input "true"
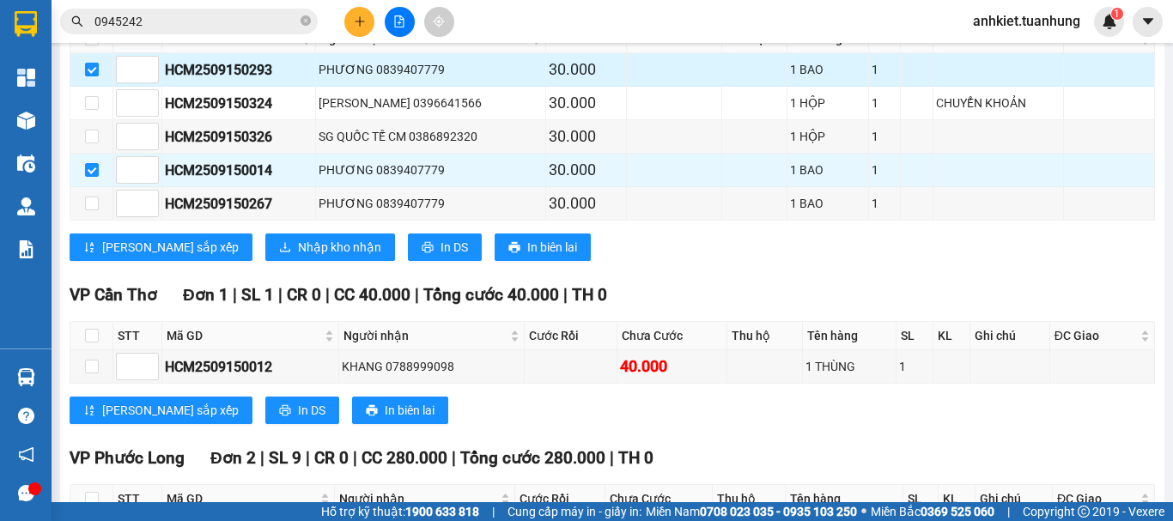
click at [91, 79] on label at bounding box center [92, 69] width 14 height 19
click at [91, 76] on input "checkbox" at bounding box center [92, 70] width 14 height 14
checkbox input "false"
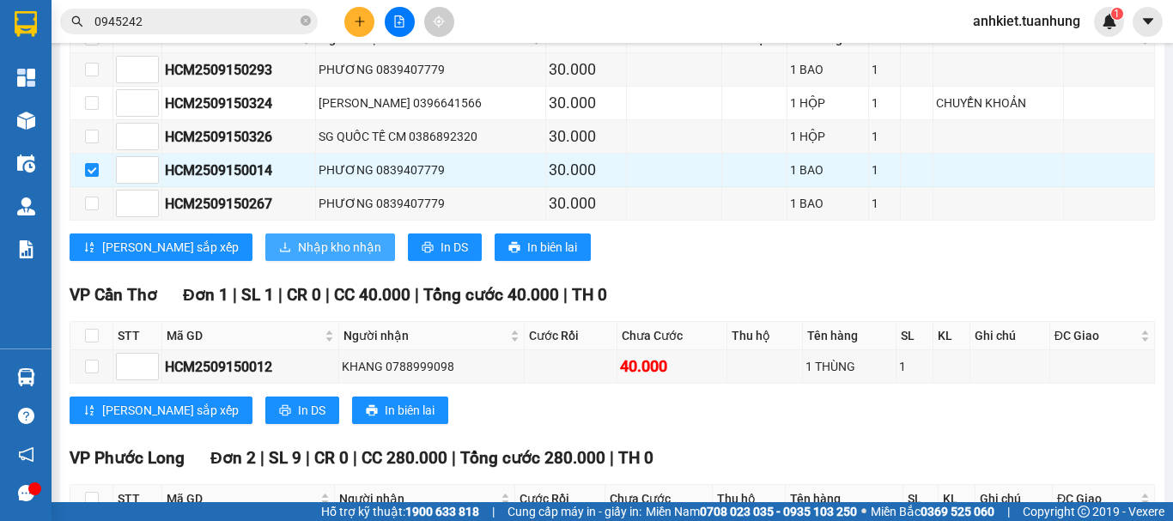
click at [298, 257] on span "Nhập kho nhận" at bounding box center [339, 247] width 83 height 19
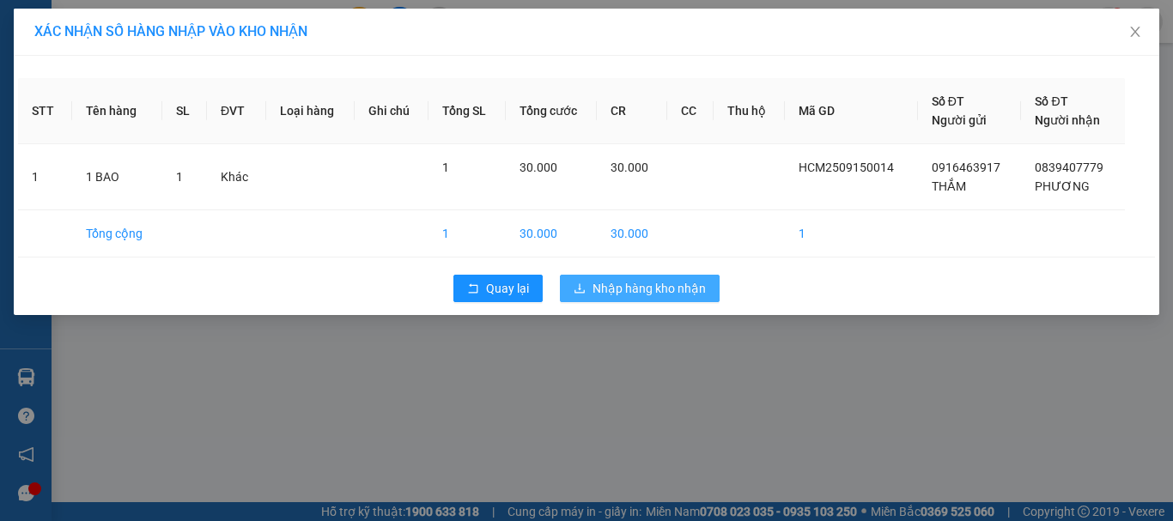
click at [672, 293] on span "Nhập hàng kho nhận" at bounding box center [649, 288] width 113 height 19
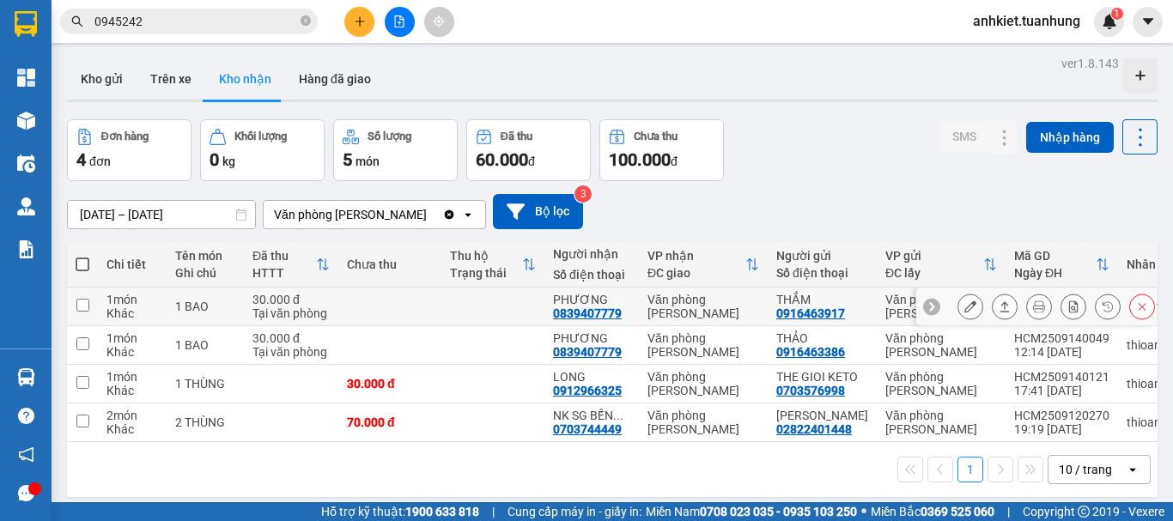
click at [82, 310] on input "checkbox" at bounding box center [82, 305] width 13 height 13
checkbox input "true"
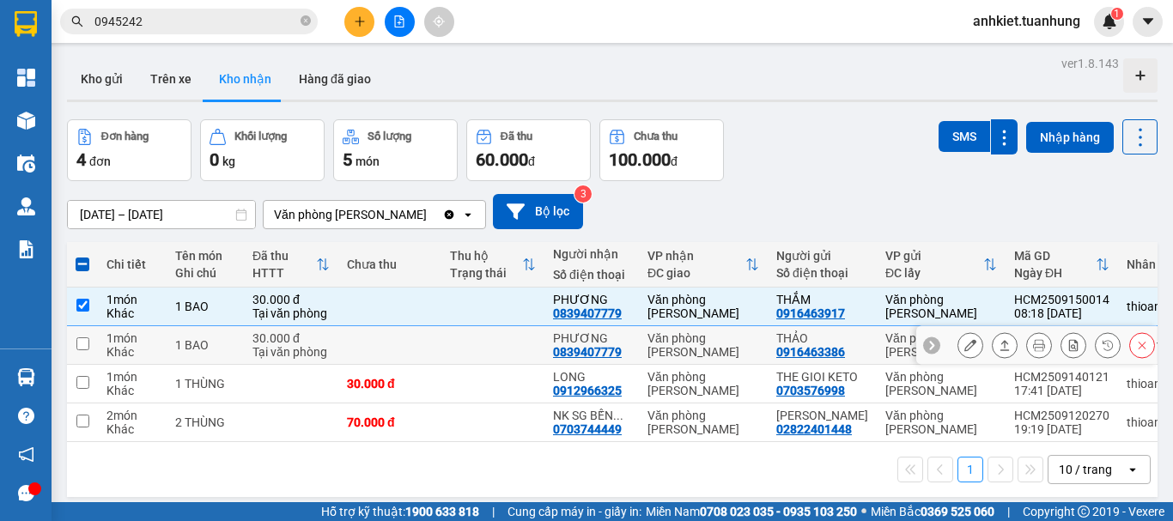
click at [78, 350] on td at bounding box center [82, 345] width 31 height 39
checkbox input "true"
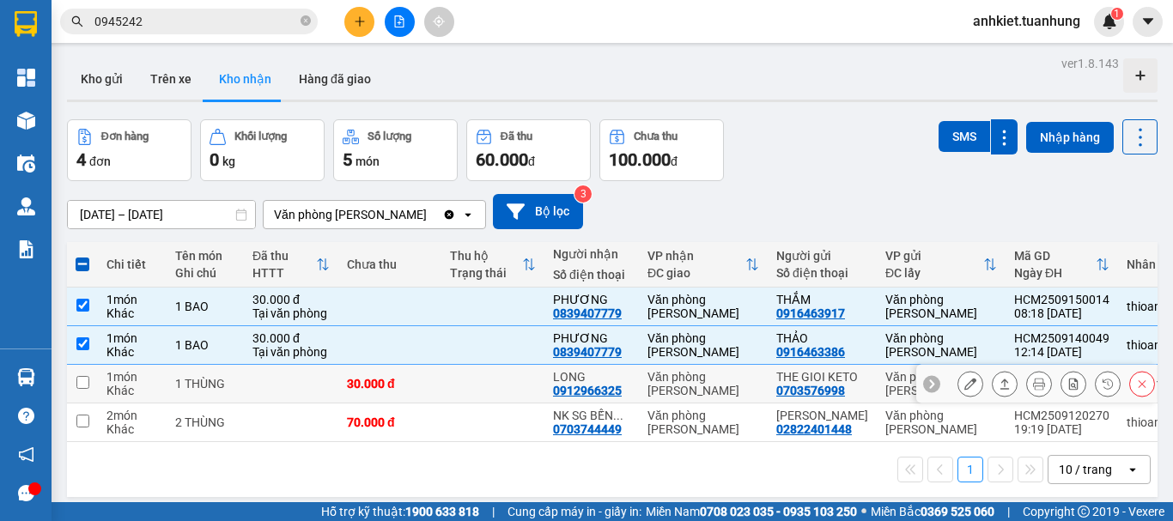
click at [93, 394] on td at bounding box center [82, 384] width 31 height 39
checkbox input "true"
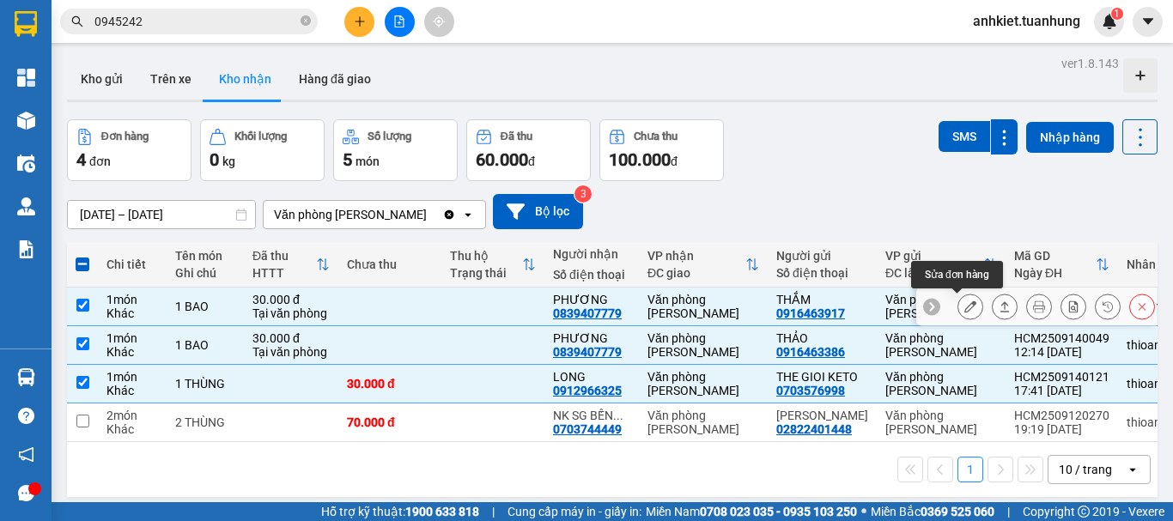
click at [962, 314] on button at bounding box center [971, 307] width 24 height 30
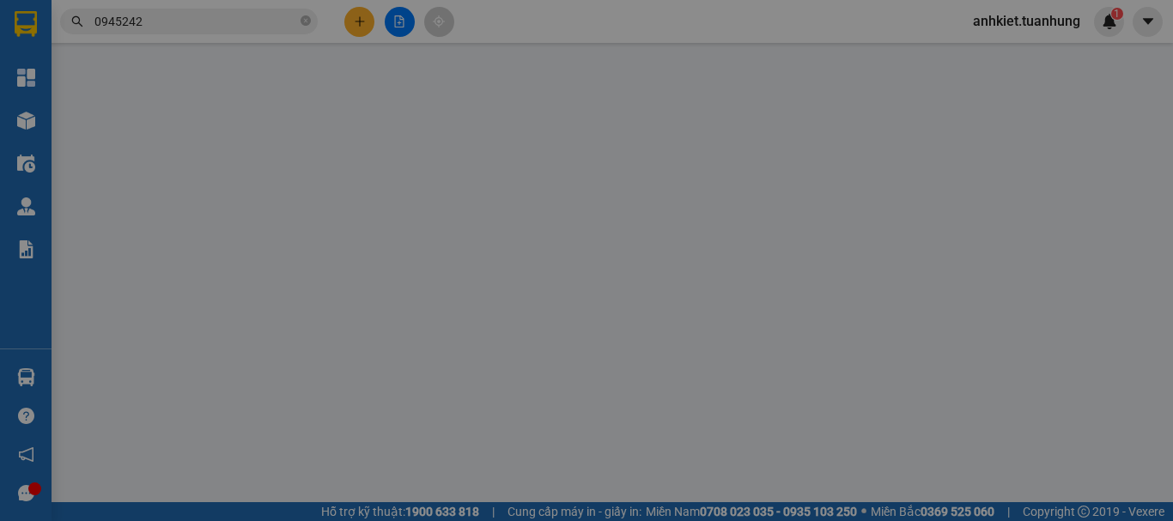
type input "0916463917"
type input "THẮM"
type input "0839407779"
type input "PHƯƠNG"
type input "30.000"
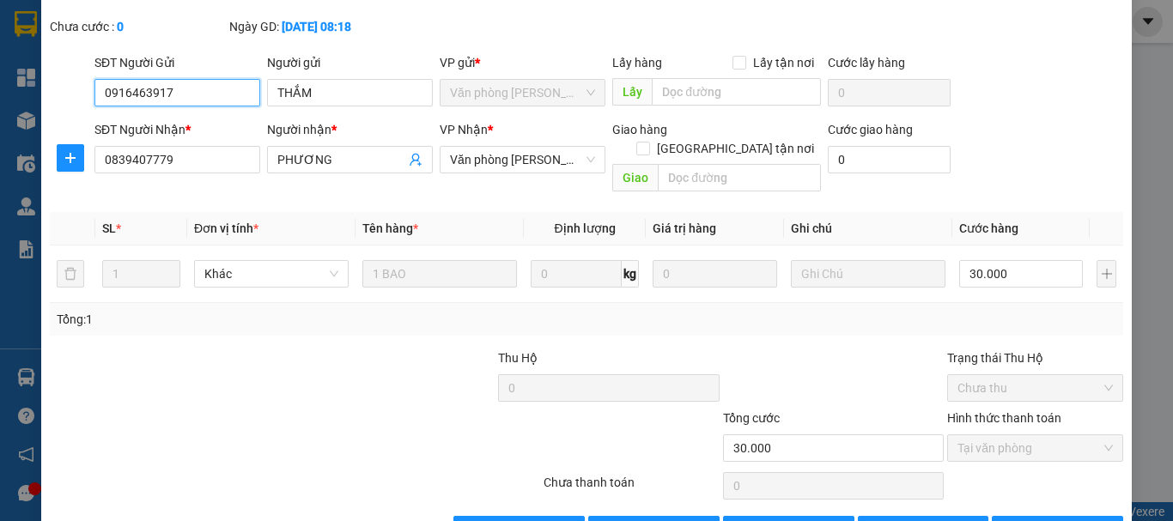
scroll to position [118, 0]
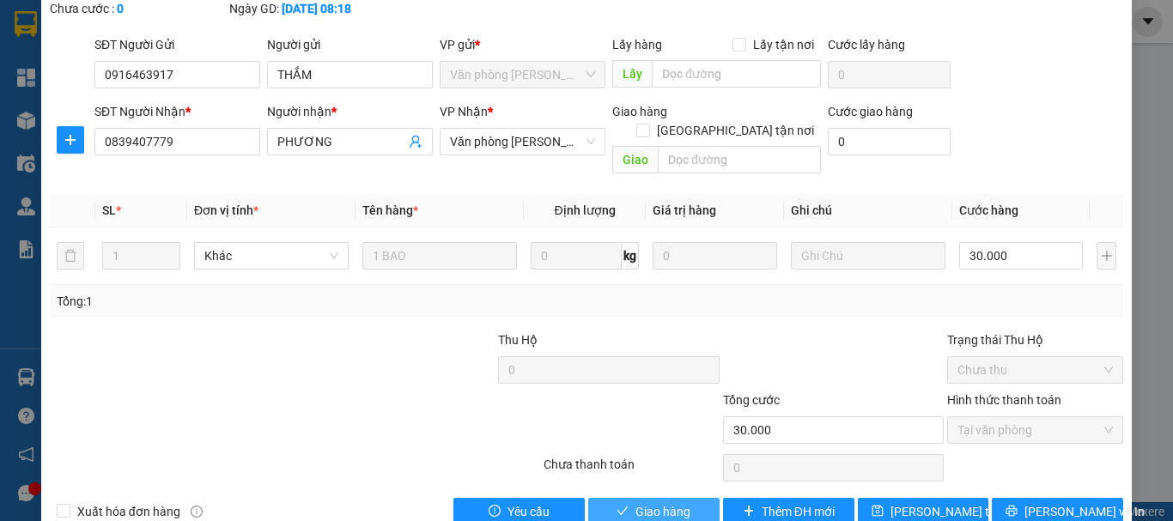
click at [628, 498] on button "Giao hàng" at bounding box center [653, 511] width 131 height 27
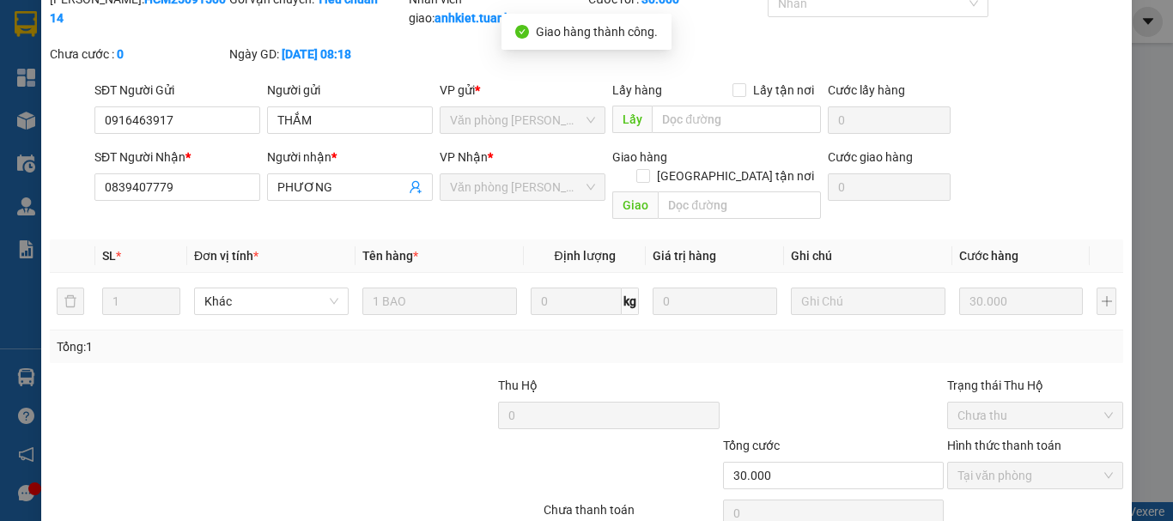
scroll to position [0, 0]
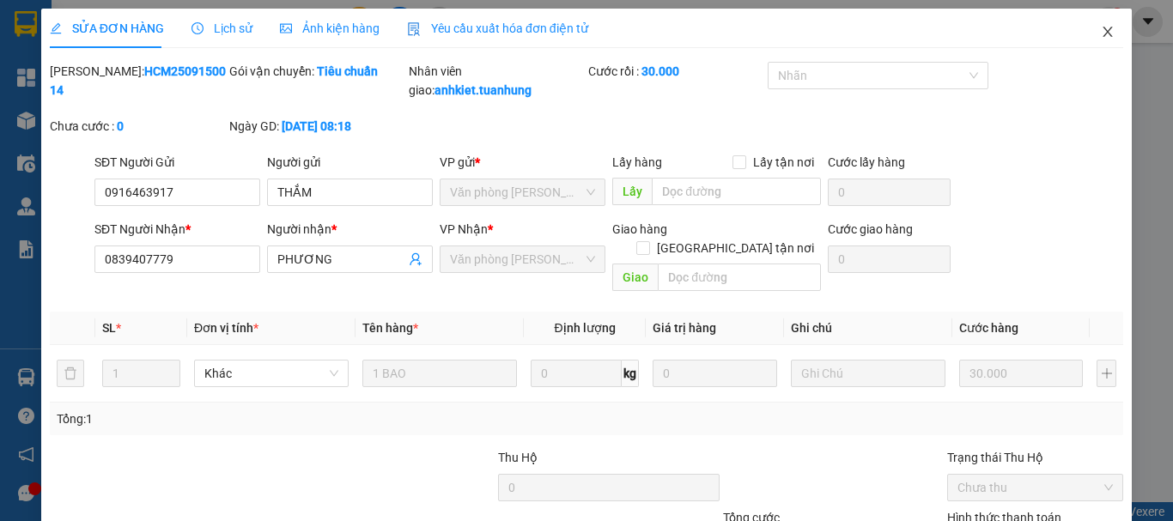
click at [1103, 37] on span "Close" at bounding box center [1108, 33] width 48 height 48
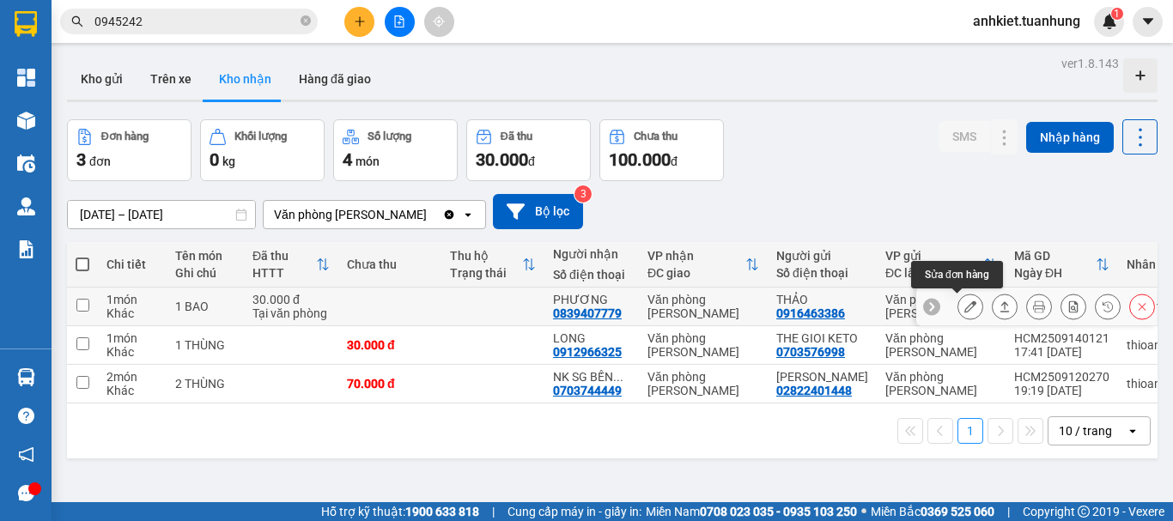
click at [965, 306] on button at bounding box center [971, 307] width 24 height 30
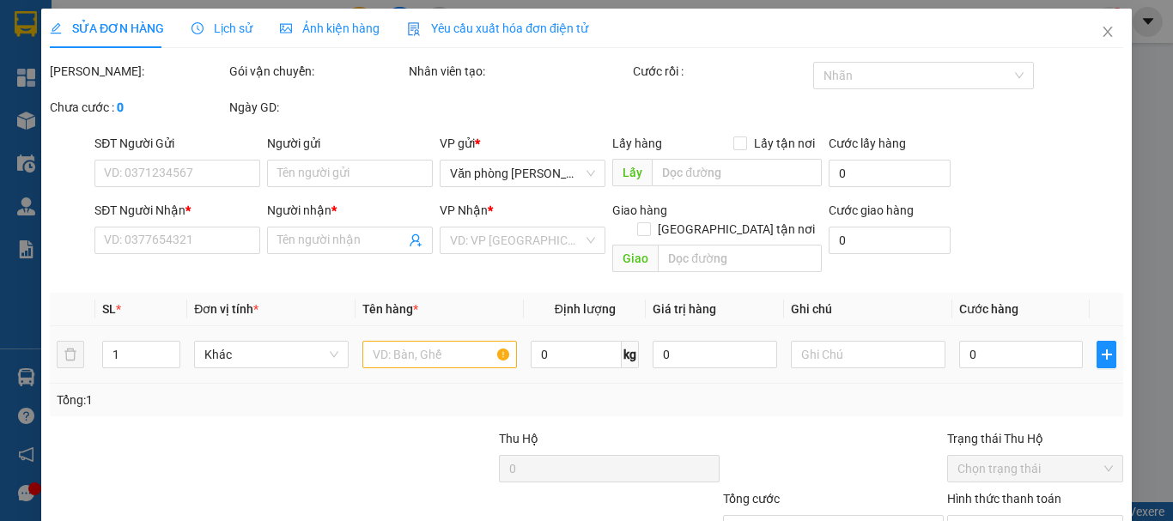
type input "0916463386"
type input "THẢO"
type input "0839407779"
type input "PHƯƠNG"
type input "30.000"
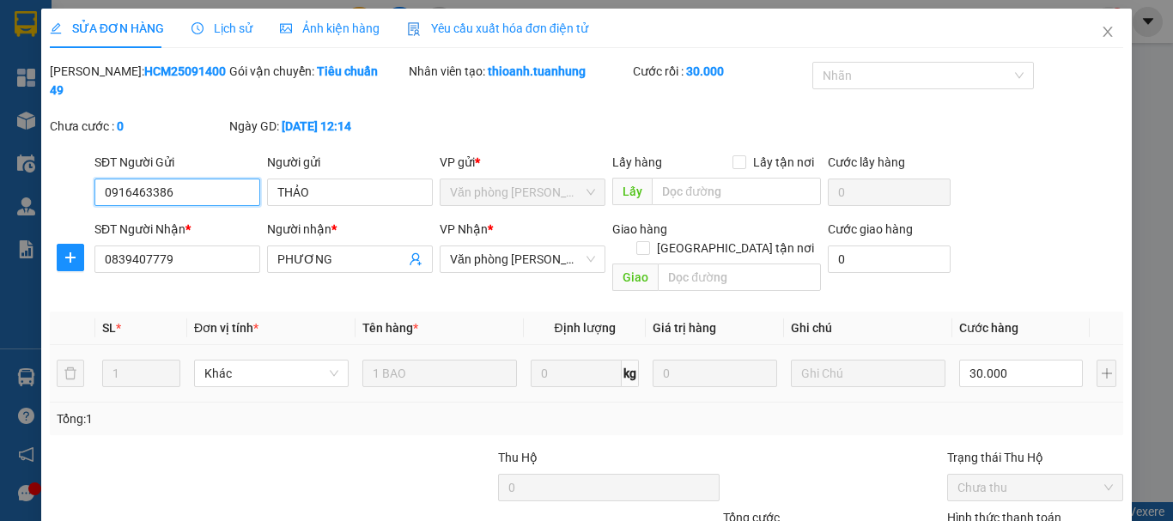
scroll to position [109, 0]
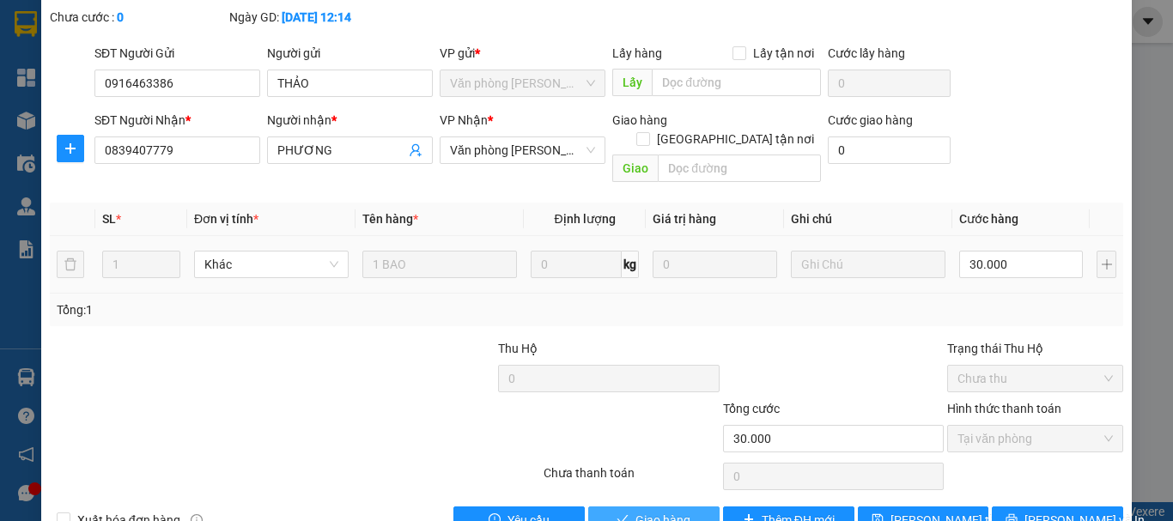
click at [647, 507] on button "Giao hàng" at bounding box center [653, 520] width 131 height 27
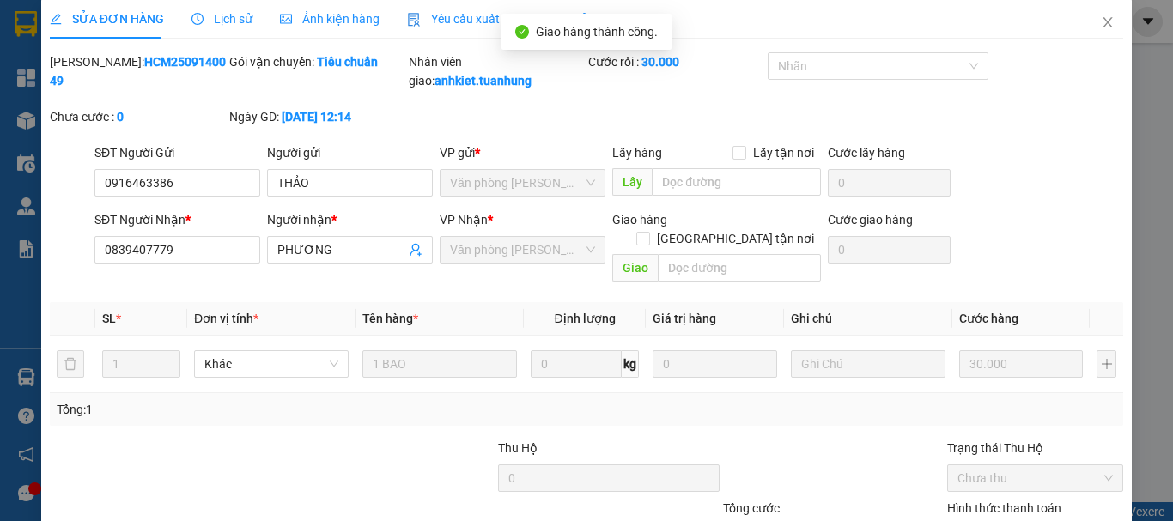
scroll to position [0, 0]
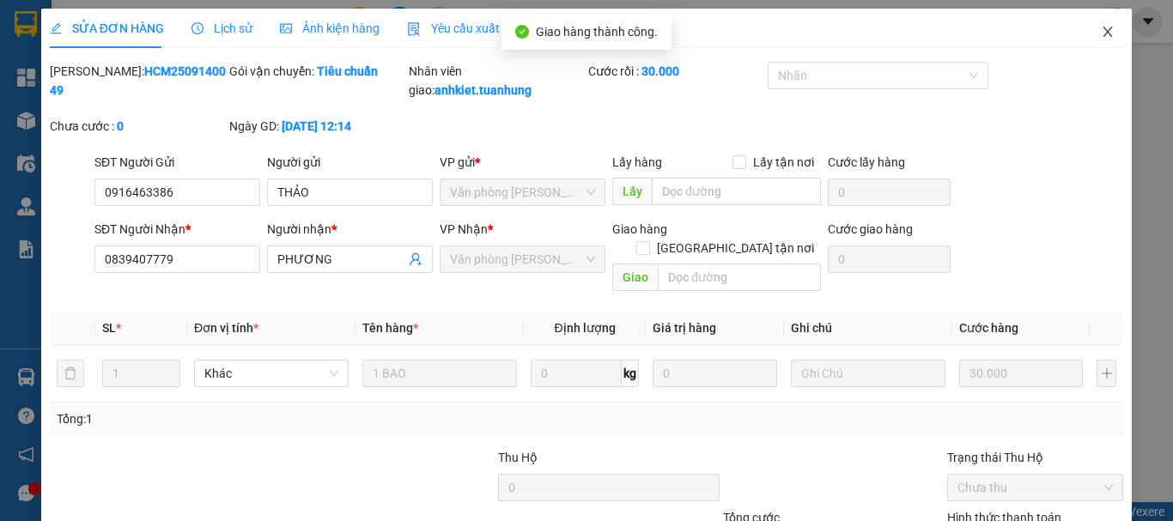
click at [1101, 32] on icon "close" at bounding box center [1108, 32] width 14 height 14
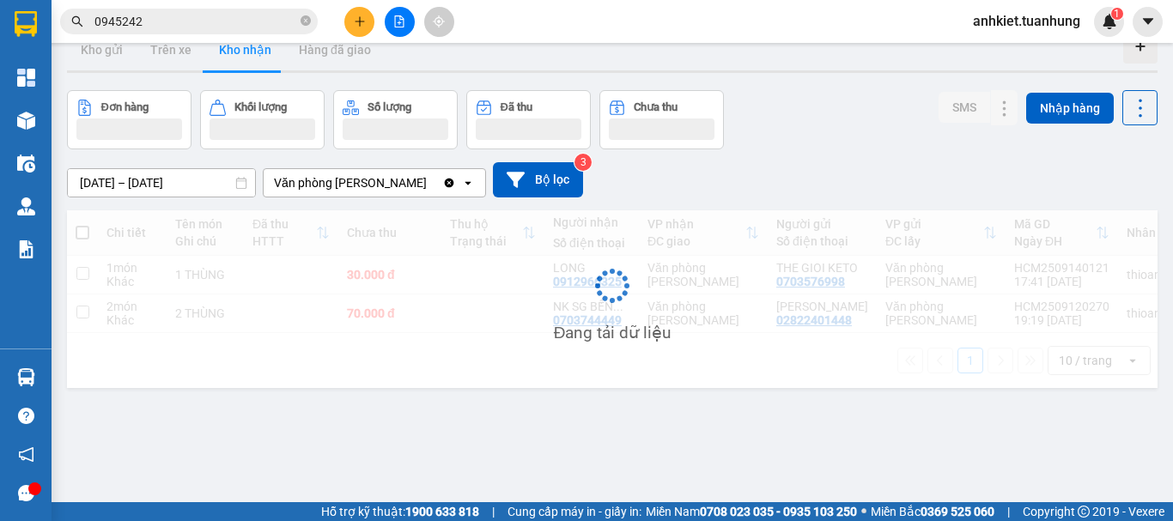
scroll to position [79, 0]
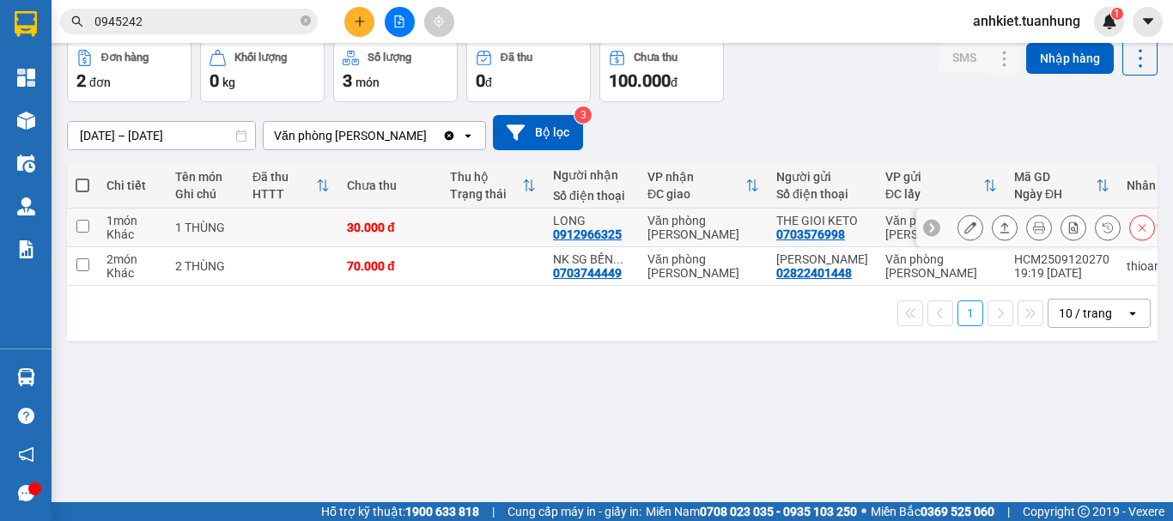
click at [959, 243] on button at bounding box center [971, 228] width 24 height 30
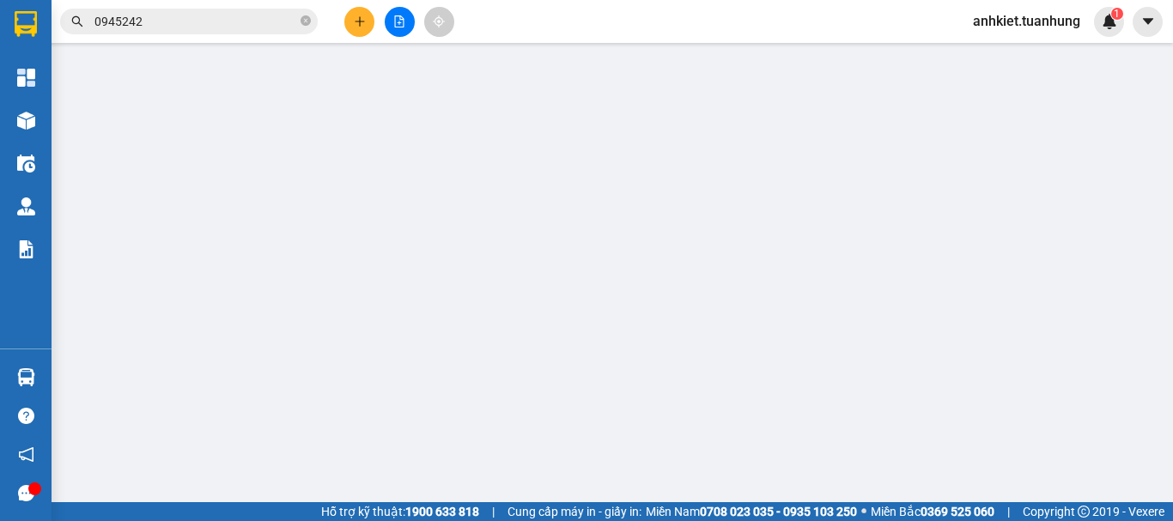
type input "0703576998"
type input "THE GIOI KETO"
type input "0912966325"
type input "LONG"
type input "30.000"
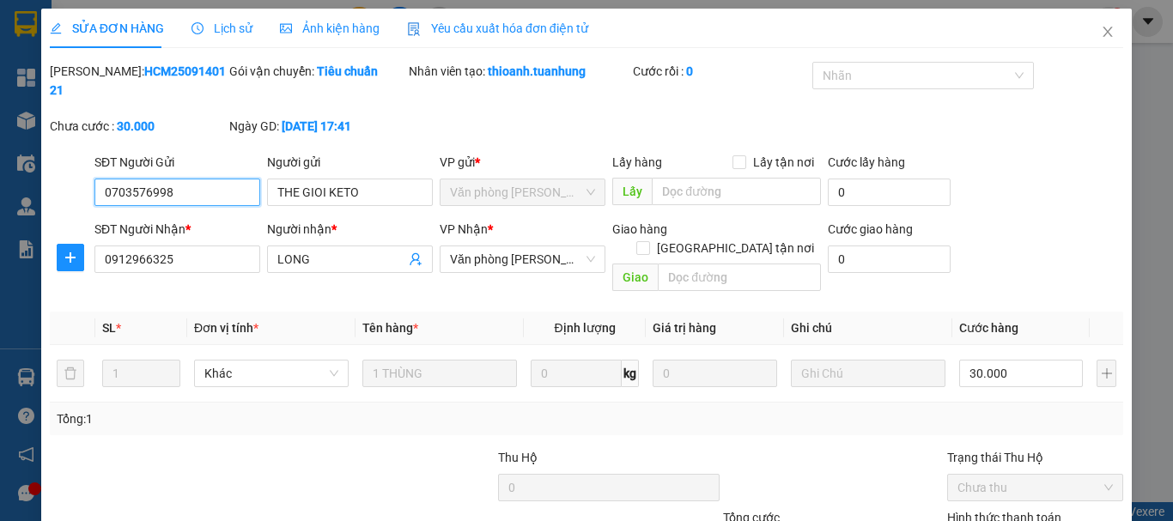
scroll to position [118, 0]
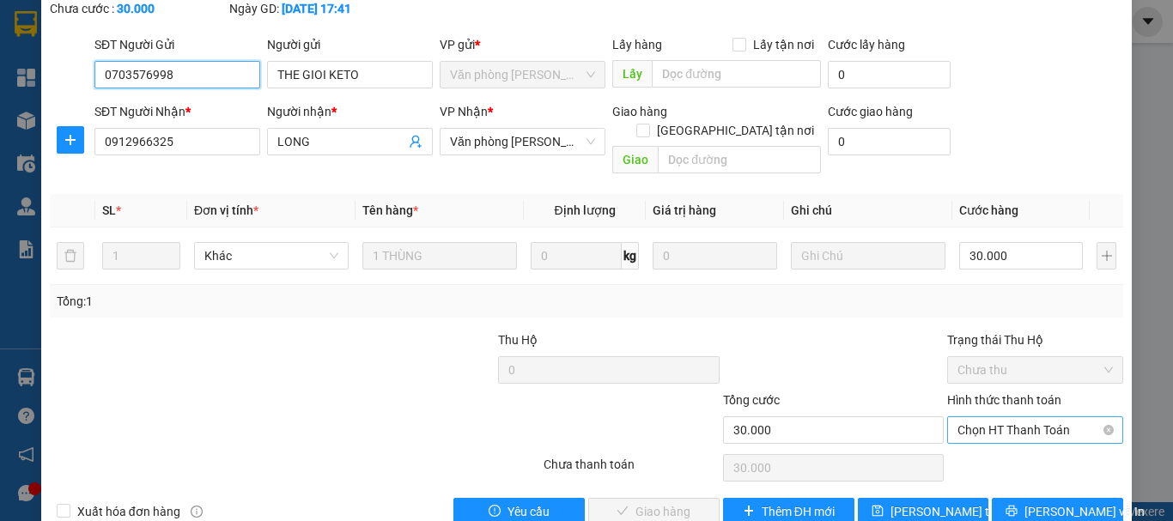
click at [964, 417] on span "Chọn HT Thanh Toán" at bounding box center [1035, 430] width 155 height 26
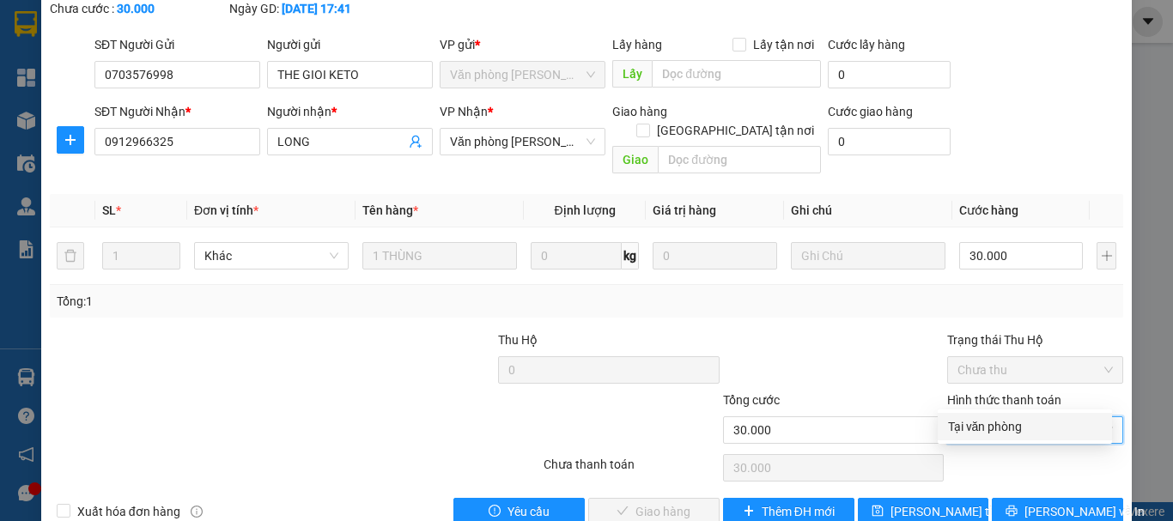
click at [969, 418] on div "Tại văn phòng" at bounding box center [1025, 426] width 154 height 19
type input "0"
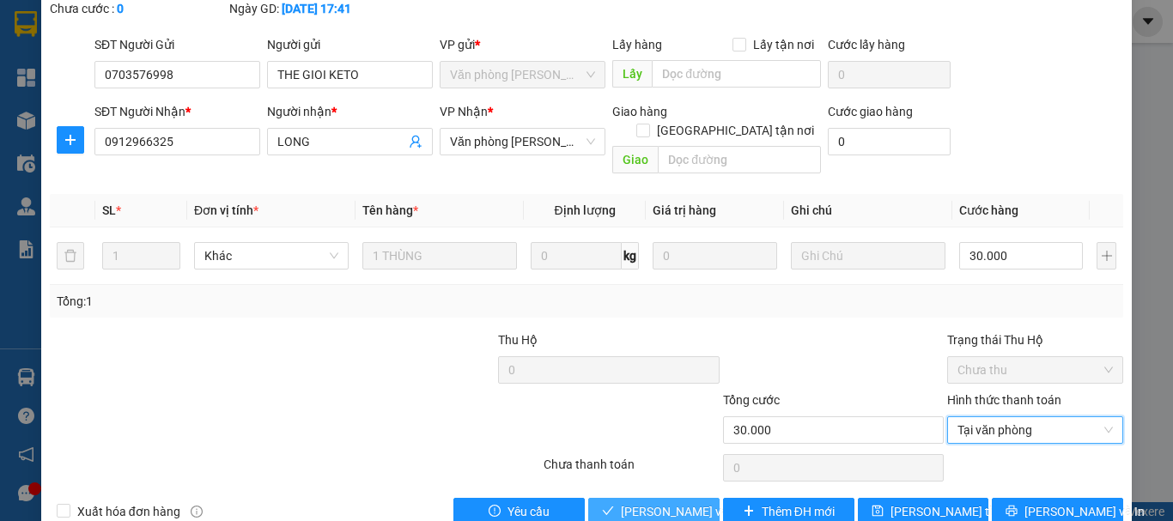
drag, startPoint x: 635, startPoint y: 466, endPoint x: 639, endPoint y: 452, distance: 14.4
click at [634, 503] on span "[PERSON_NAME] và Giao hàng" at bounding box center [703, 512] width 165 height 19
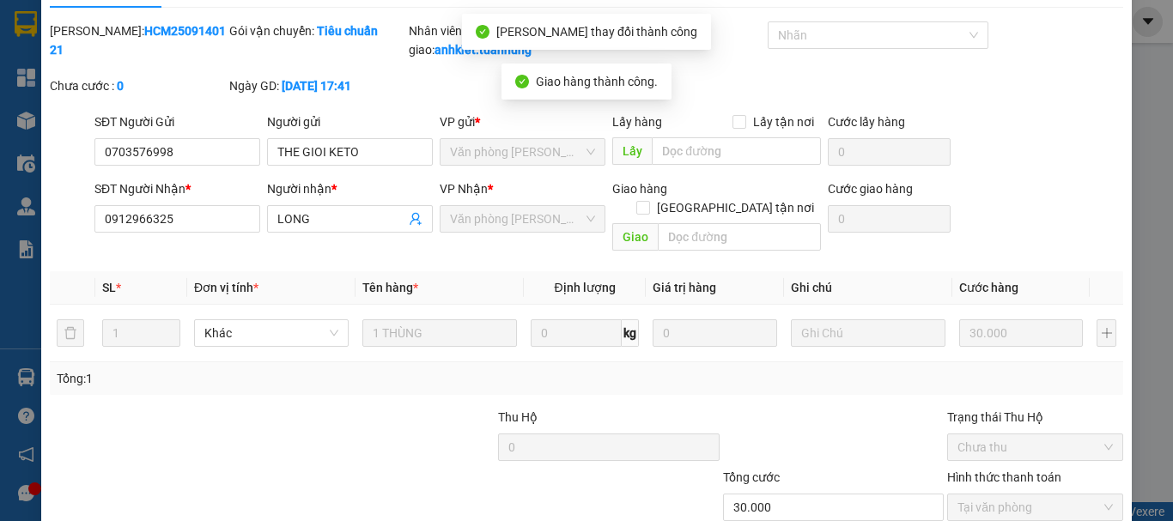
scroll to position [0, 0]
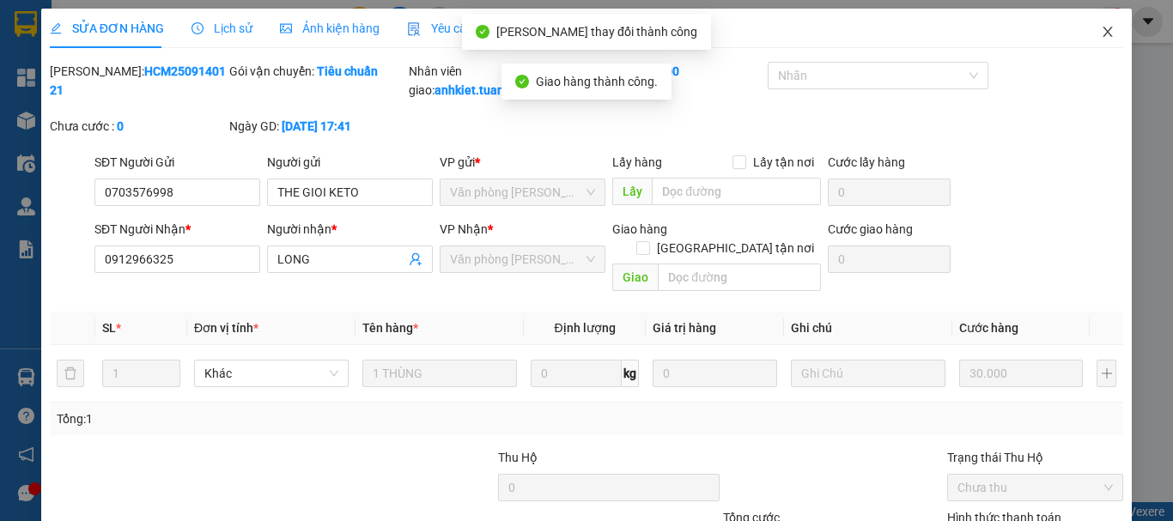
click at [1094, 20] on span "Close" at bounding box center [1108, 33] width 48 height 48
